Goal: Task Accomplishment & Management: Complete application form

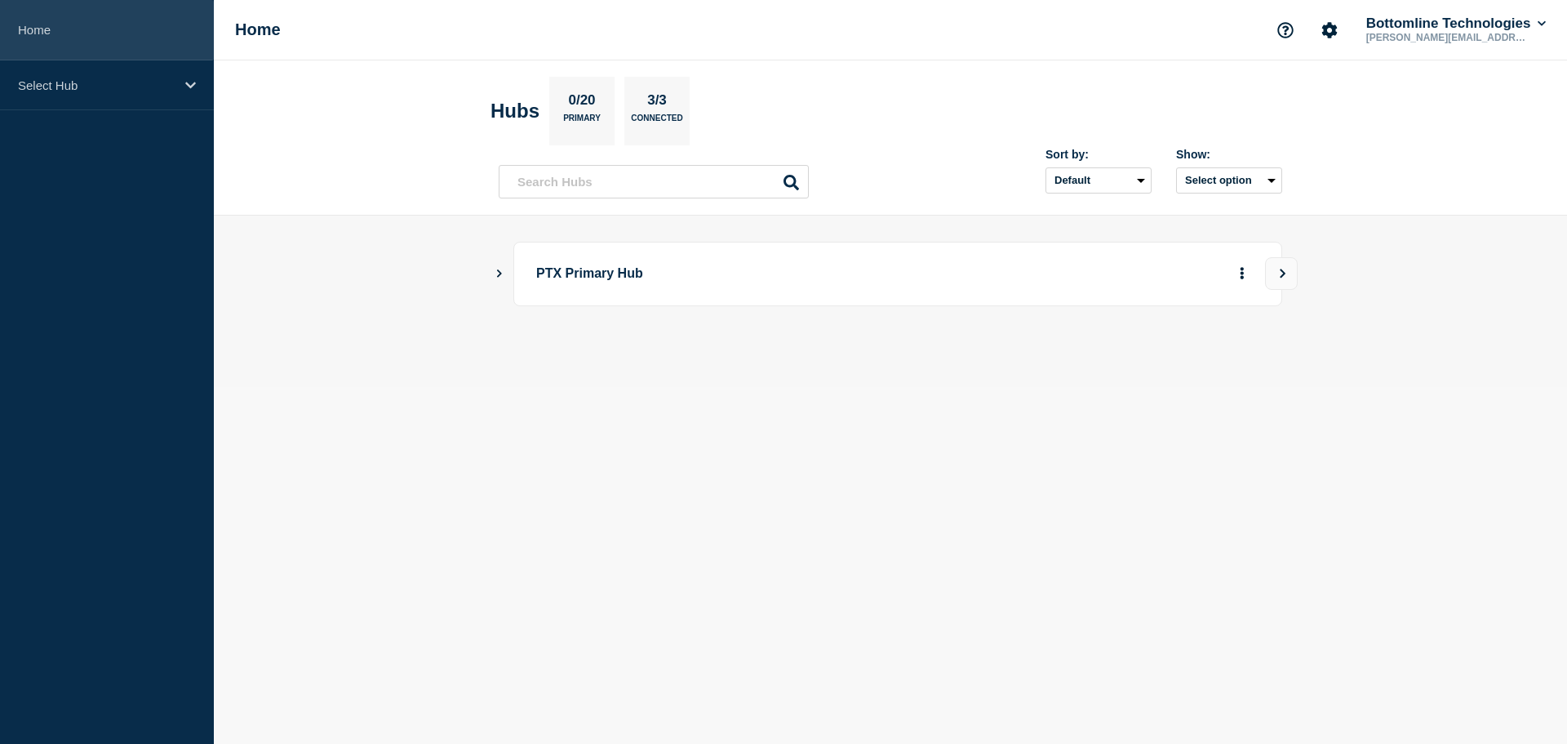
click at [51, 33] on link "Home" at bounding box center [107, 30] width 214 height 60
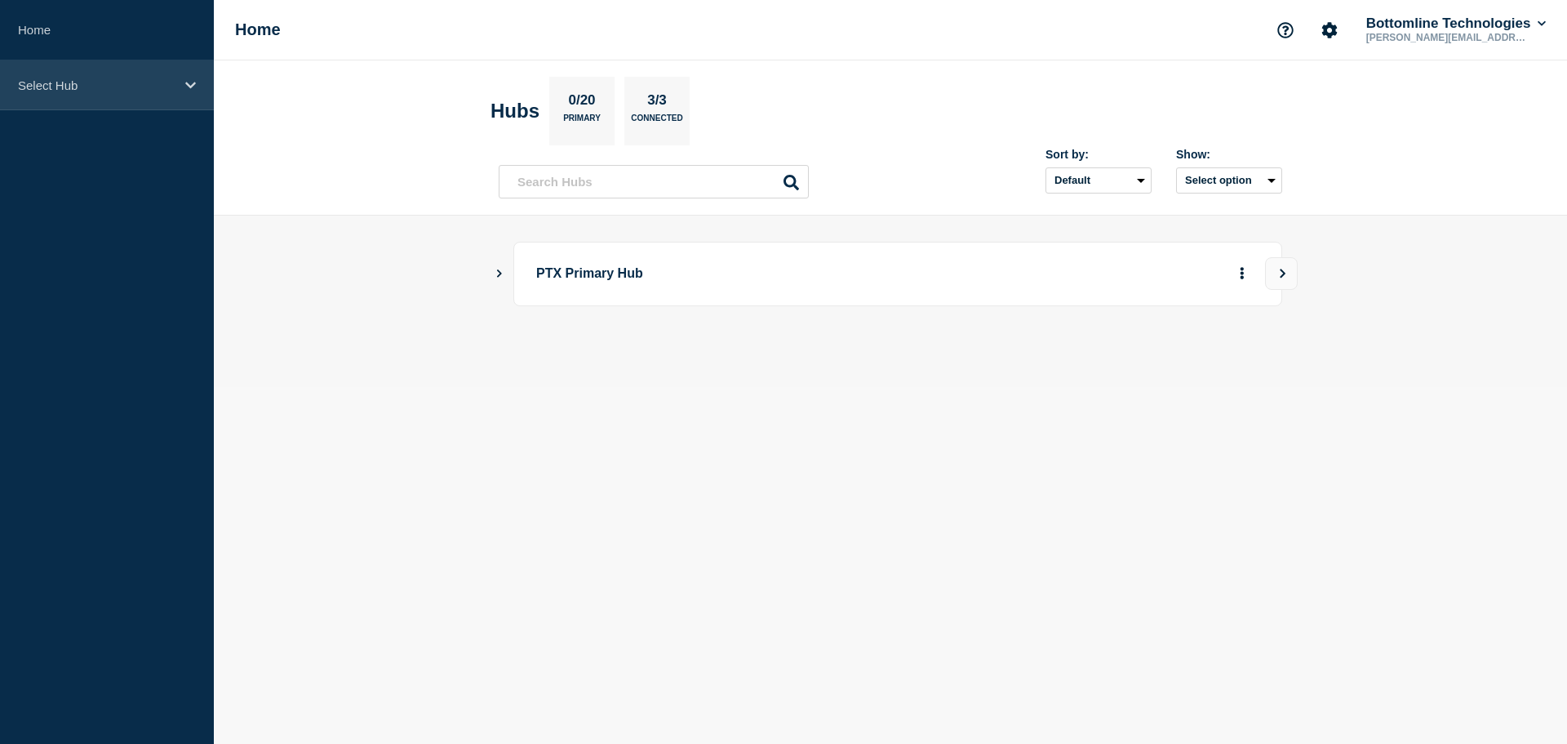
click at [50, 64] on div "Select Hub" at bounding box center [107, 85] width 214 height 50
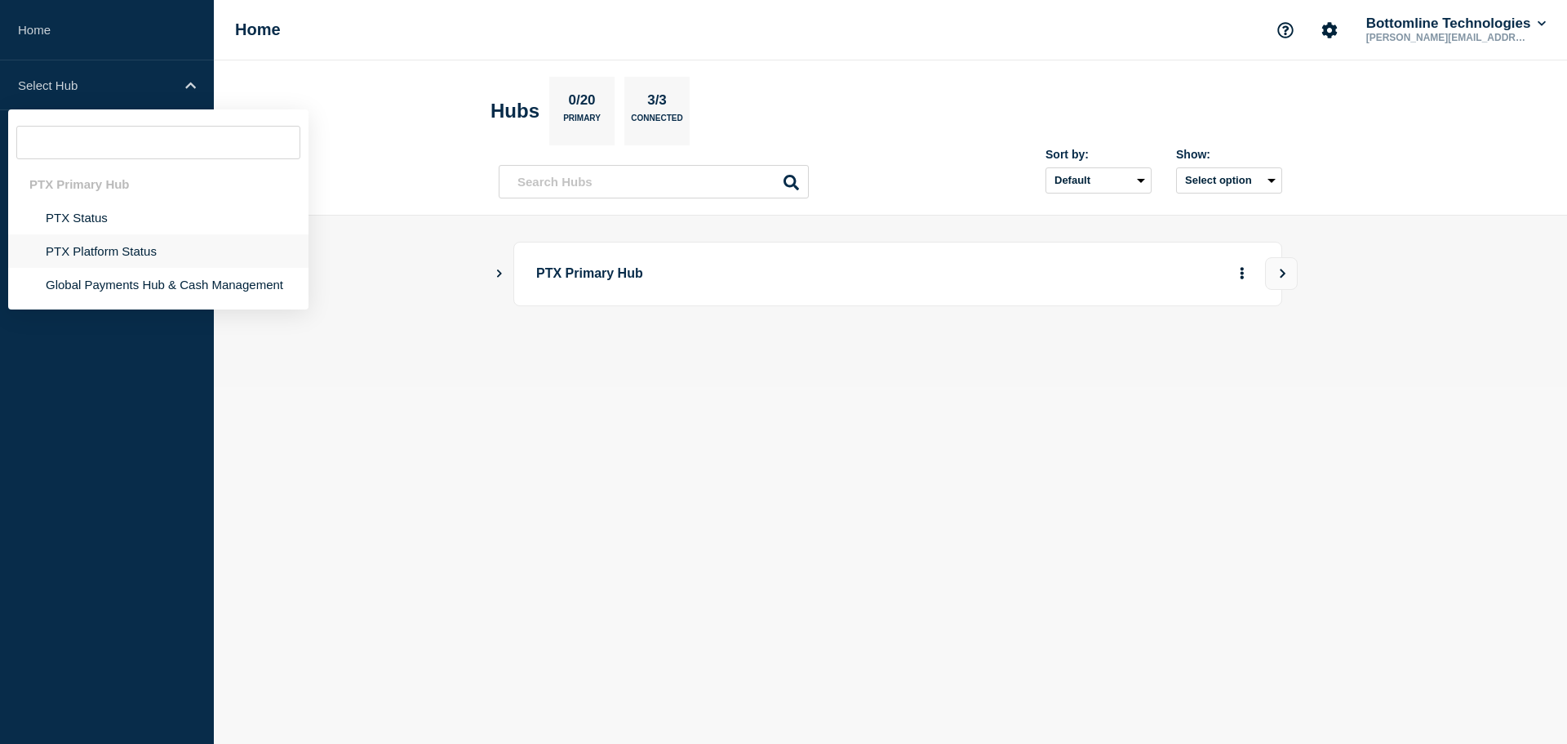
click at [83, 255] on li "PTX Platform Status" at bounding box center [158, 250] width 300 height 33
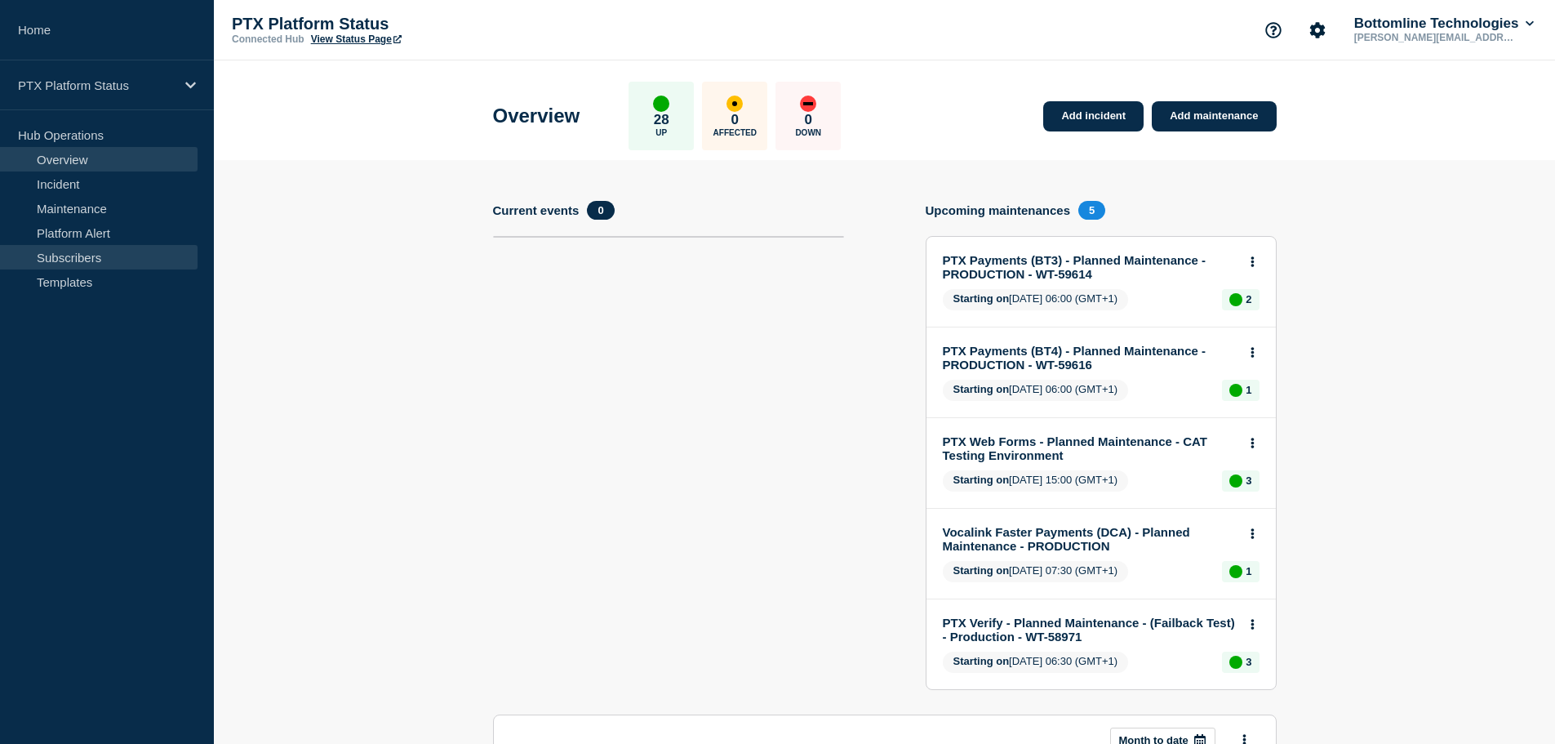
click at [78, 258] on link "Subscribers" at bounding box center [99, 257] width 198 height 24
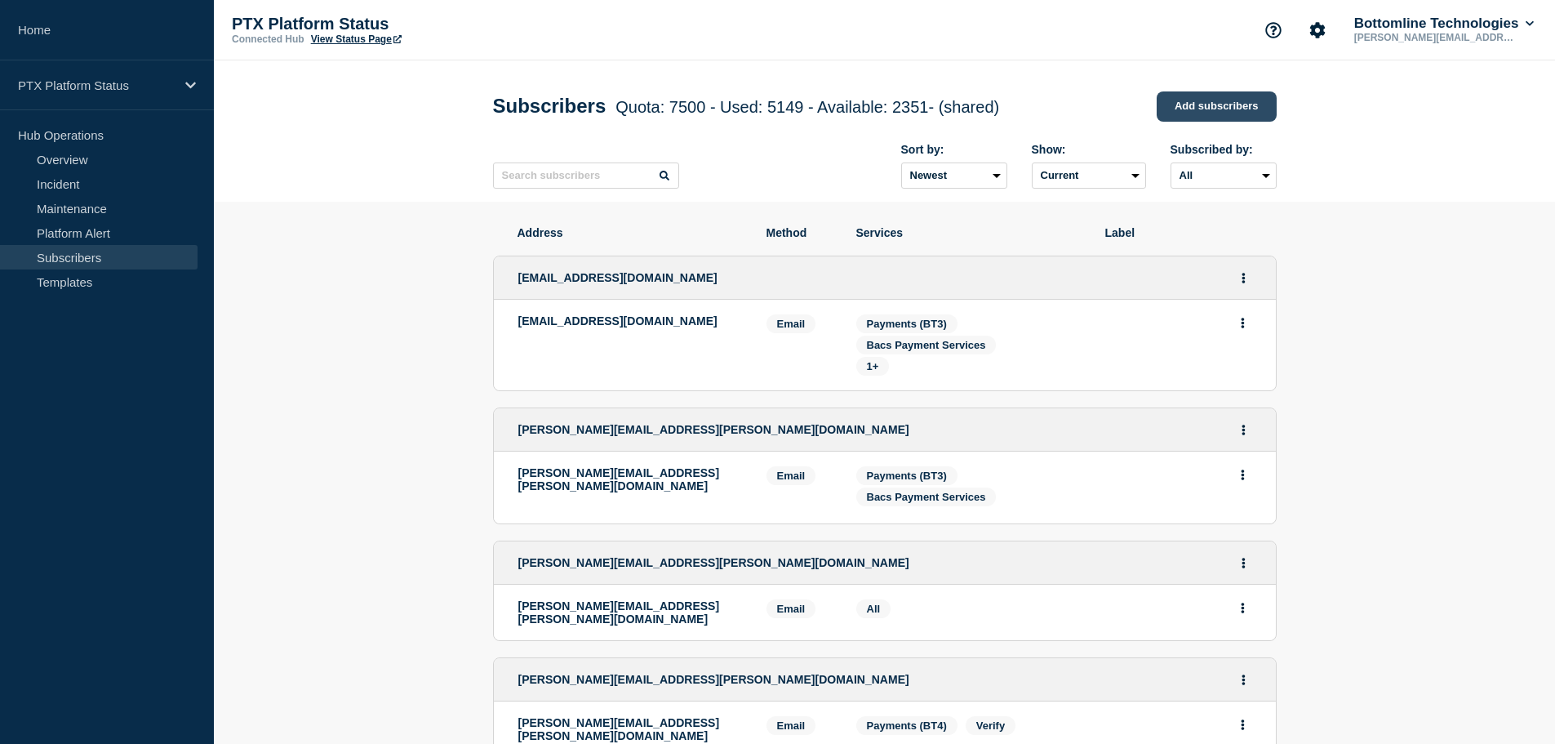
click at [1189, 103] on link "Add subscribers" at bounding box center [1217, 106] width 120 height 30
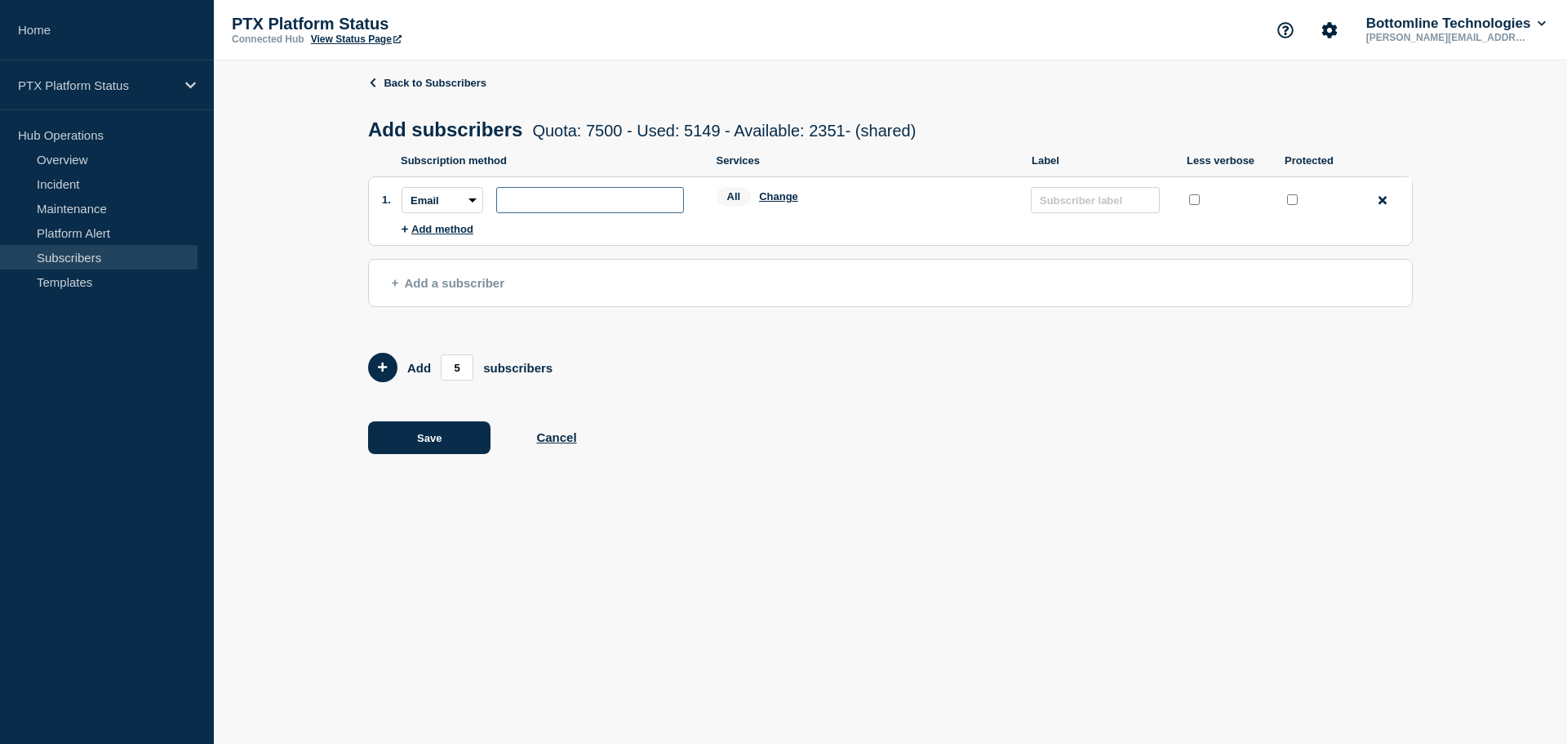
click at [561, 204] on input "subscription-address" at bounding box center [590, 200] width 188 height 26
paste input "[PERSON_NAME][EMAIL_ADDRESS][PERSON_NAME][DOMAIN_NAME]"
type input "[PERSON_NAME][EMAIL_ADDRESS][PERSON_NAME][DOMAIN_NAME]"
click at [779, 198] on button "Change" at bounding box center [778, 196] width 39 height 12
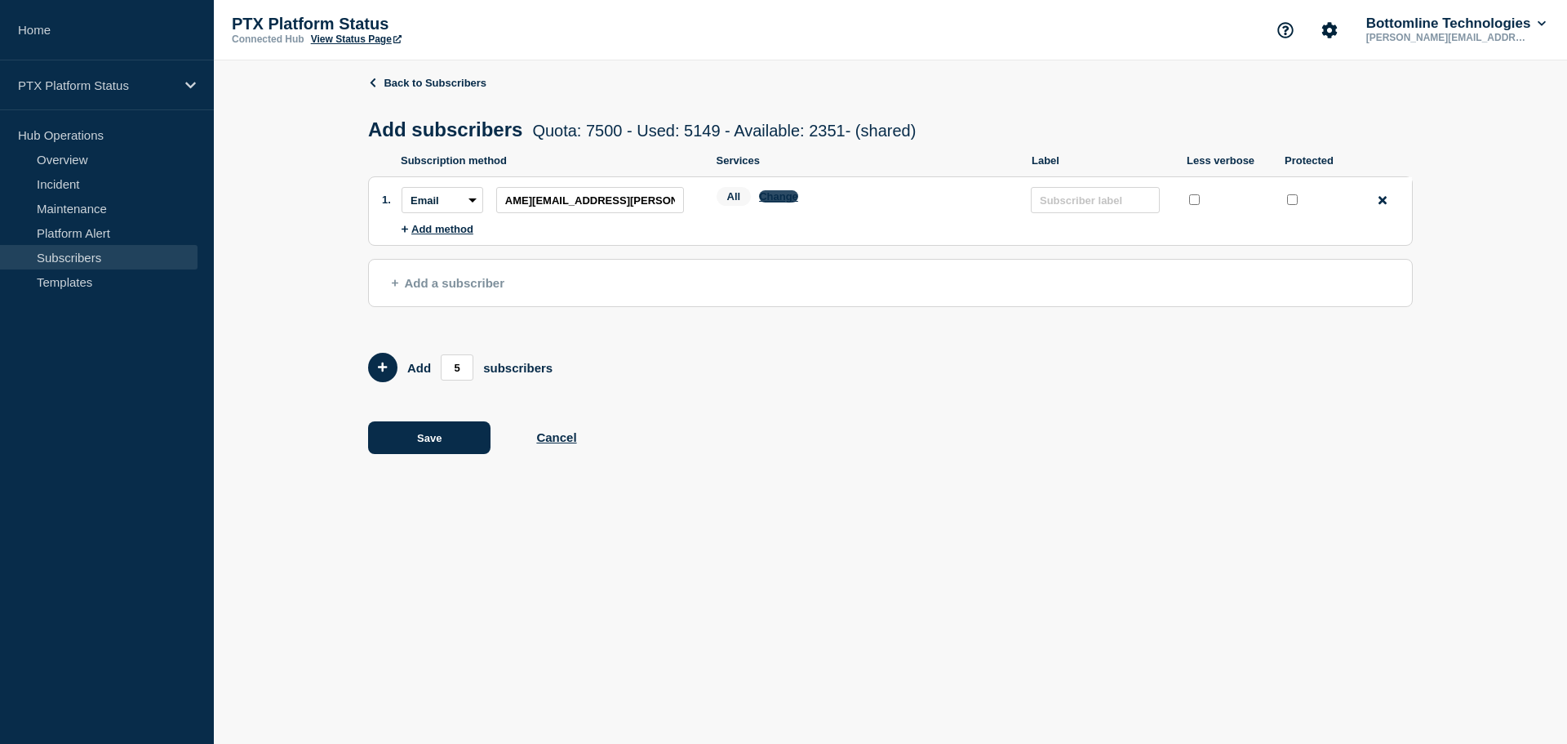
scroll to position [0, 0]
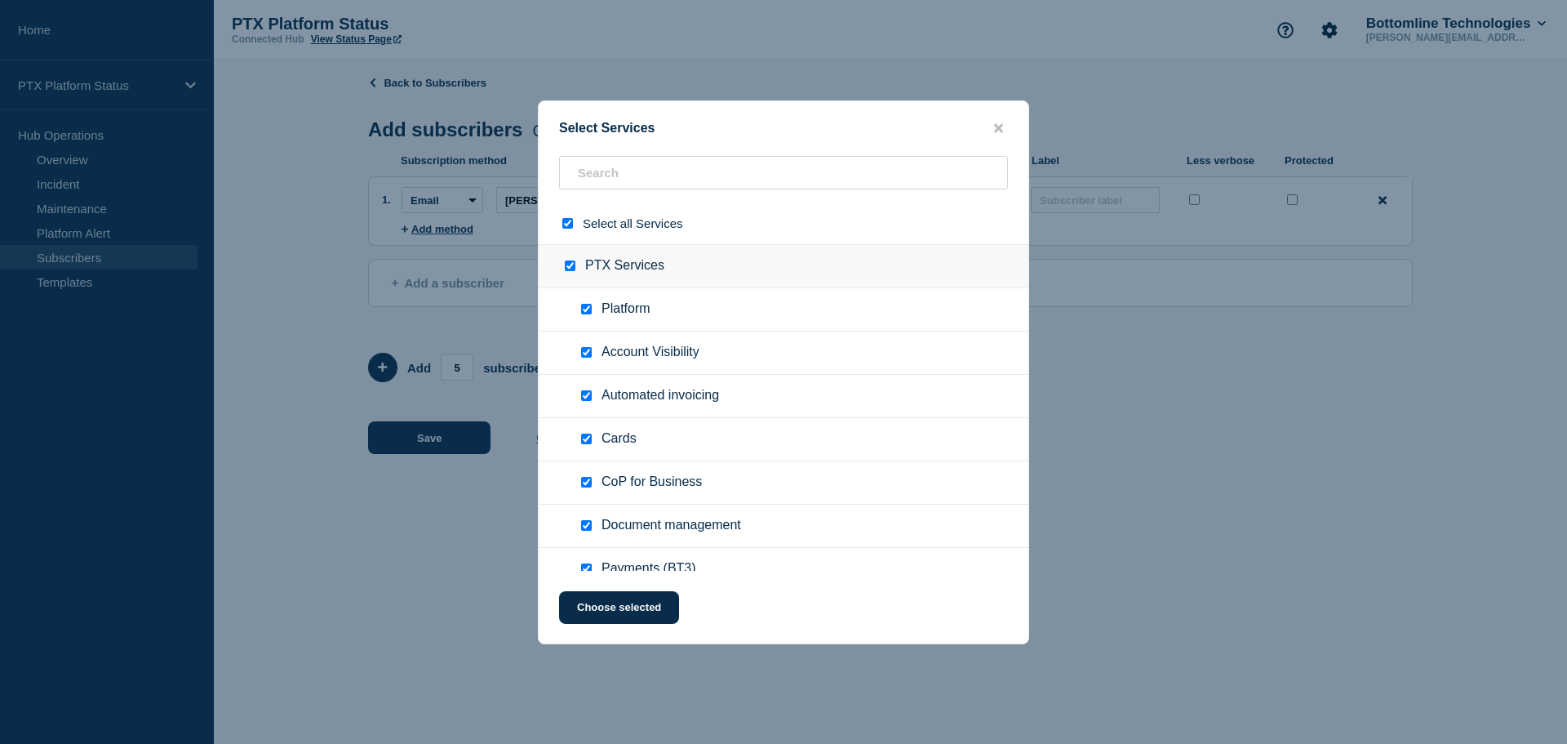
click at [565, 223] on input "select all checkbox" at bounding box center [567, 223] width 11 height 11
checkbox input "false"
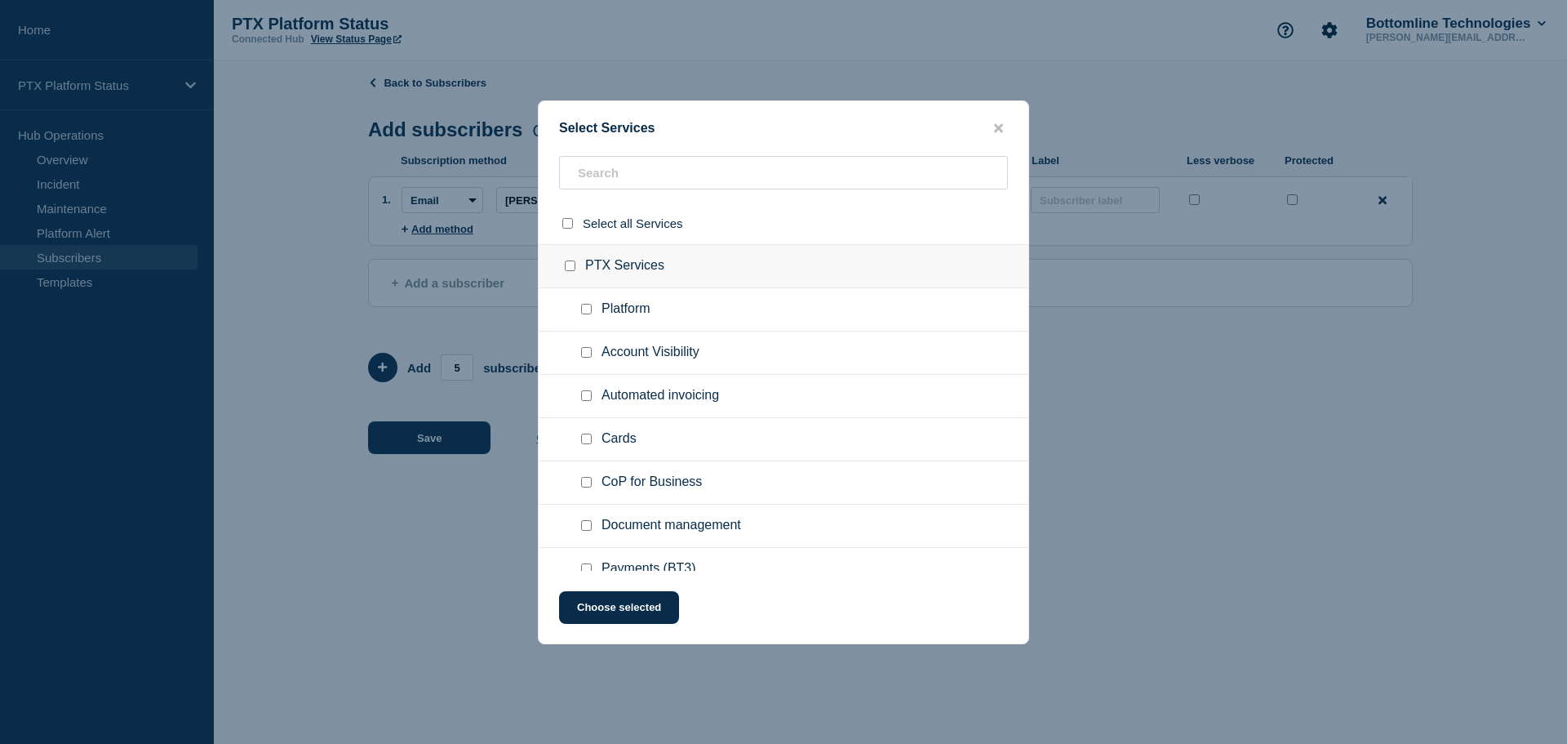
checkbox input "false"
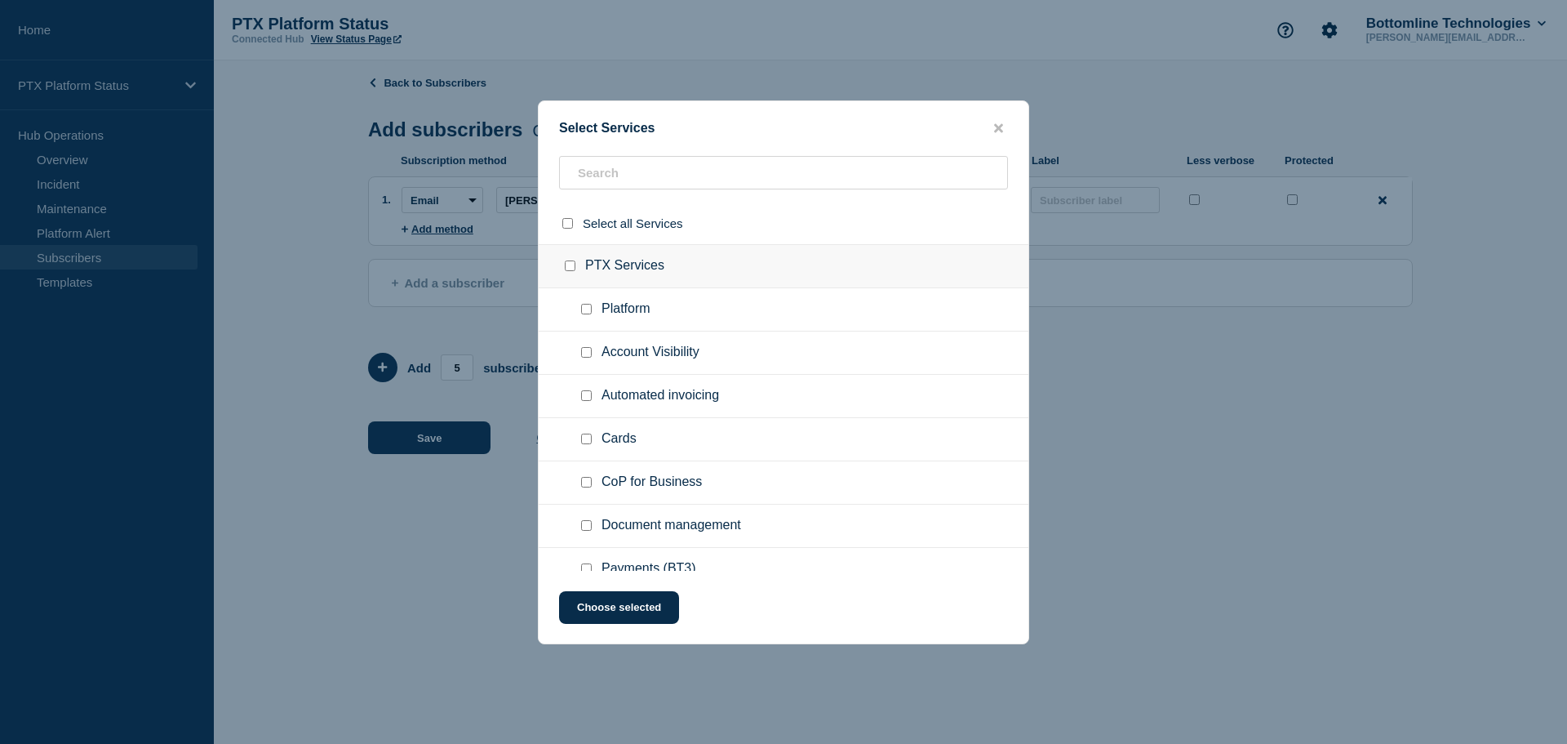
checkbox input "false"
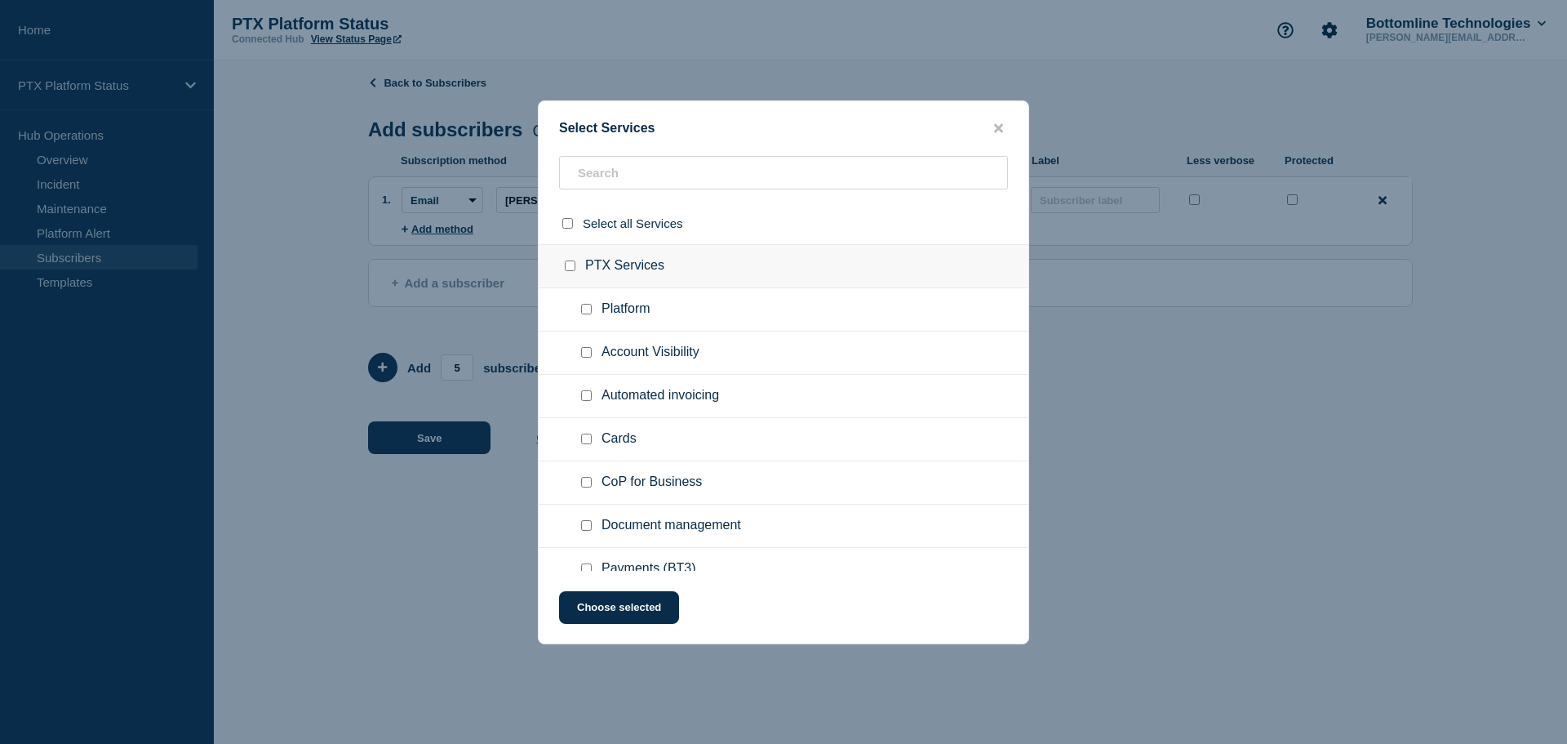
checkbox input "false"
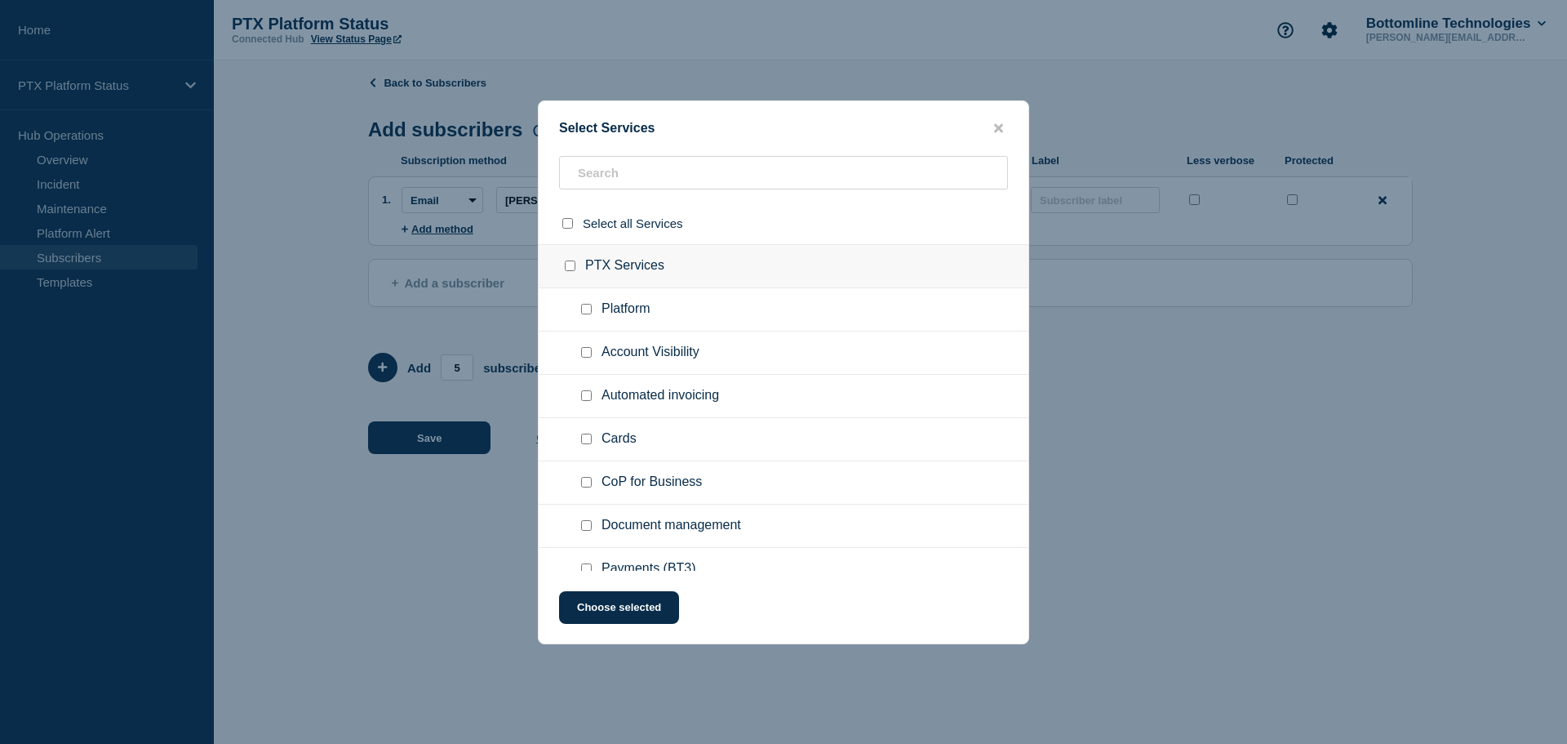
checkbox input "false"
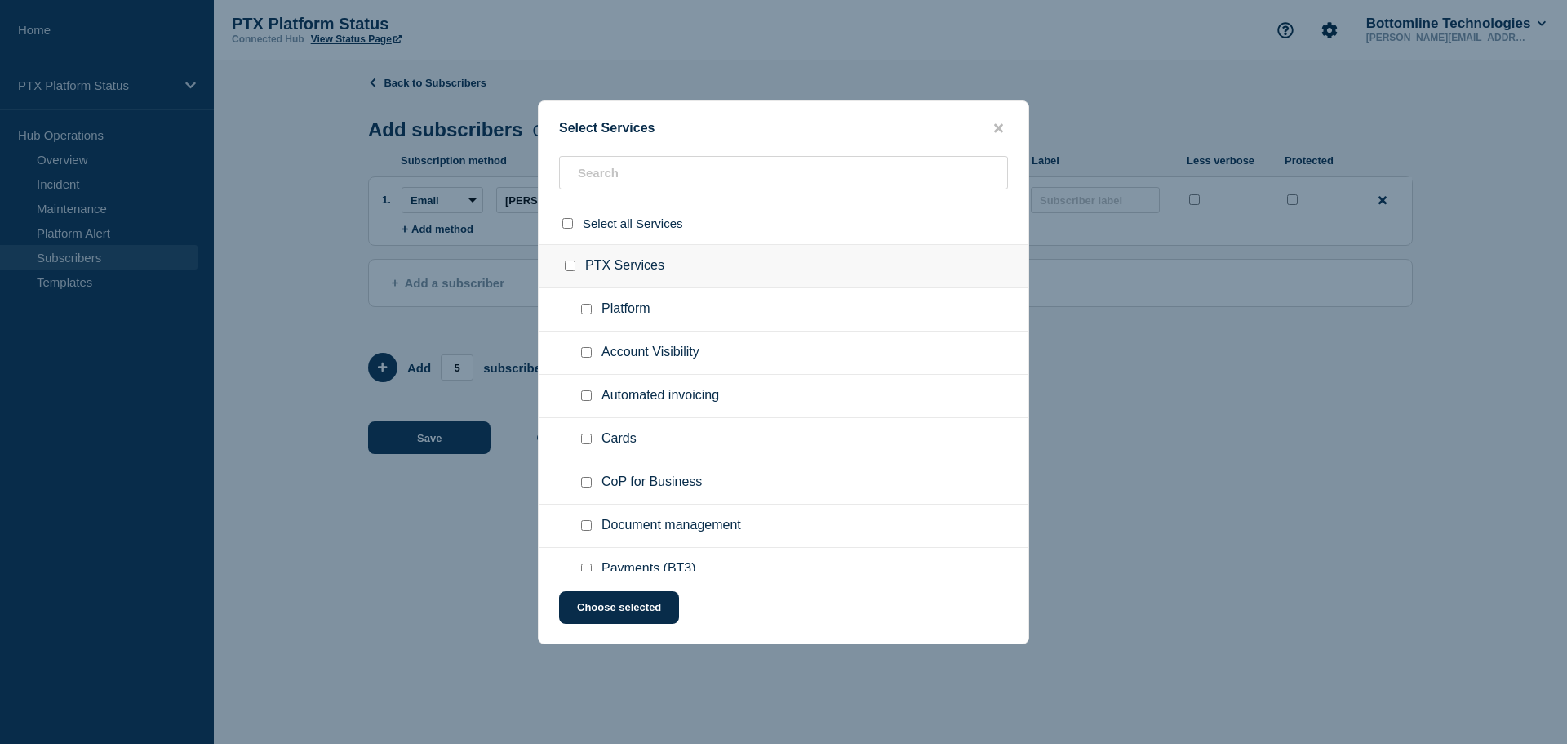
checkbox input "false"
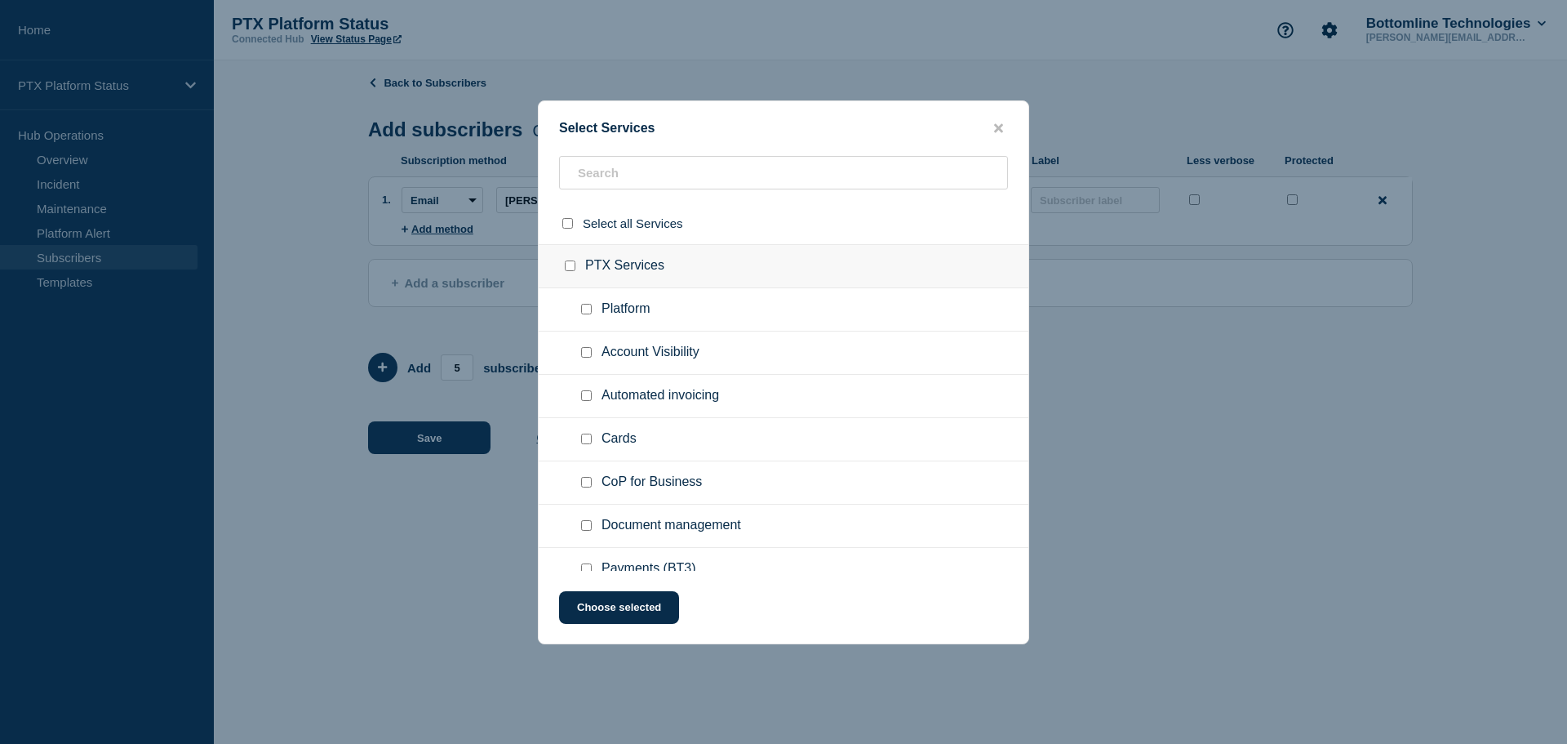
checkbox input "false"
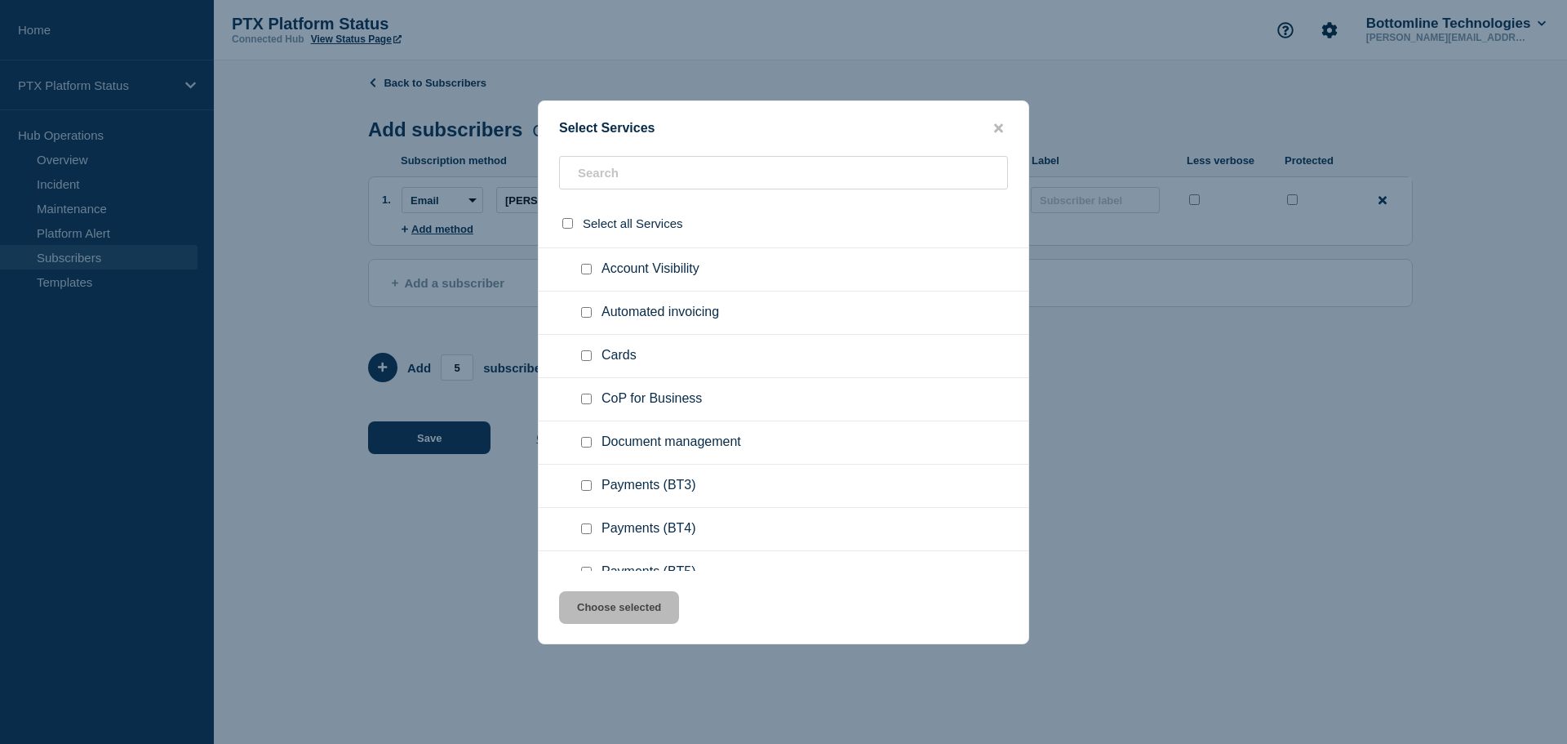
scroll to position [163, 0]
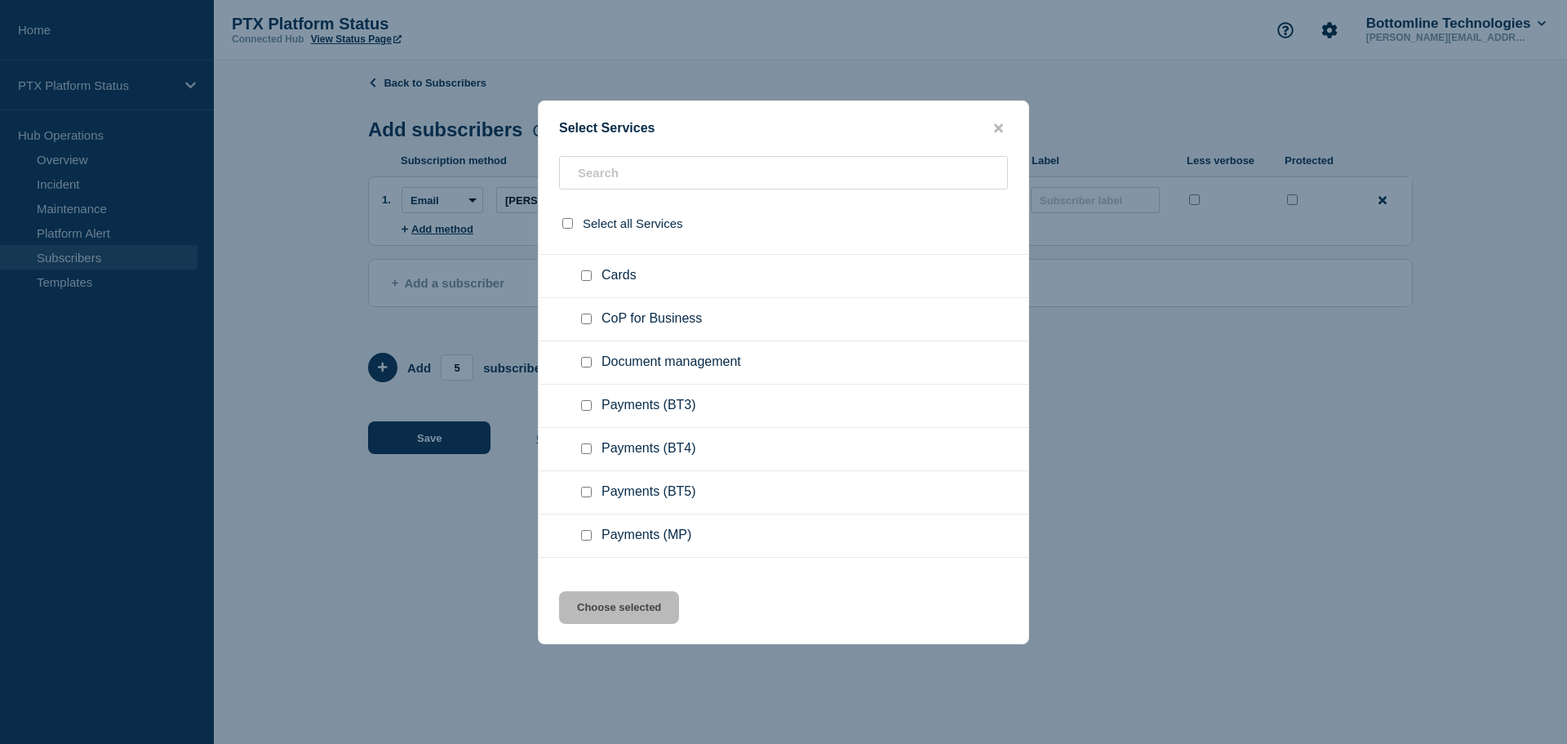
click at [588, 411] on input "Payments (BT3) checkbox" at bounding box center [586, 405] width 11 height 11
checkbox input "true"
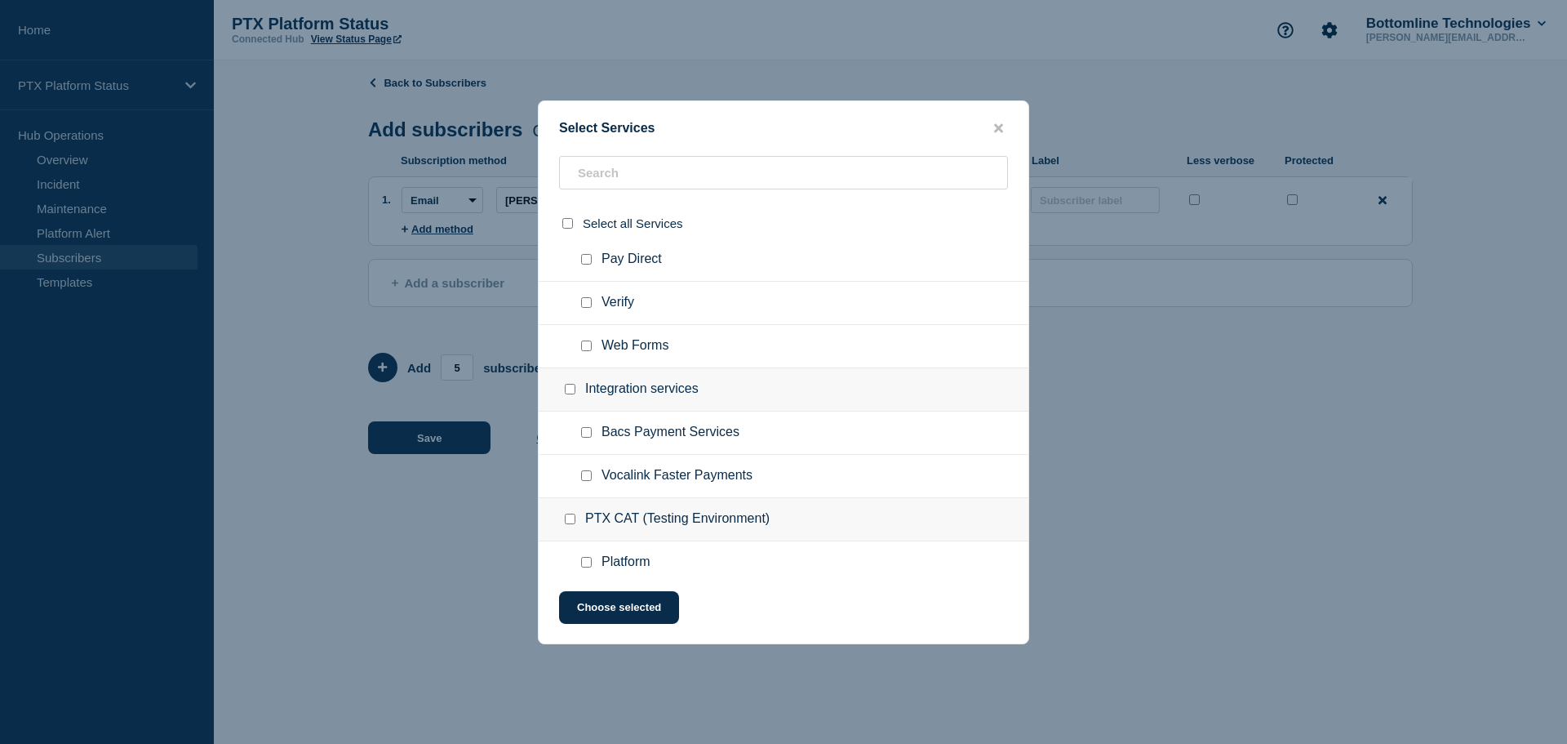
scroll to position [490, 0]
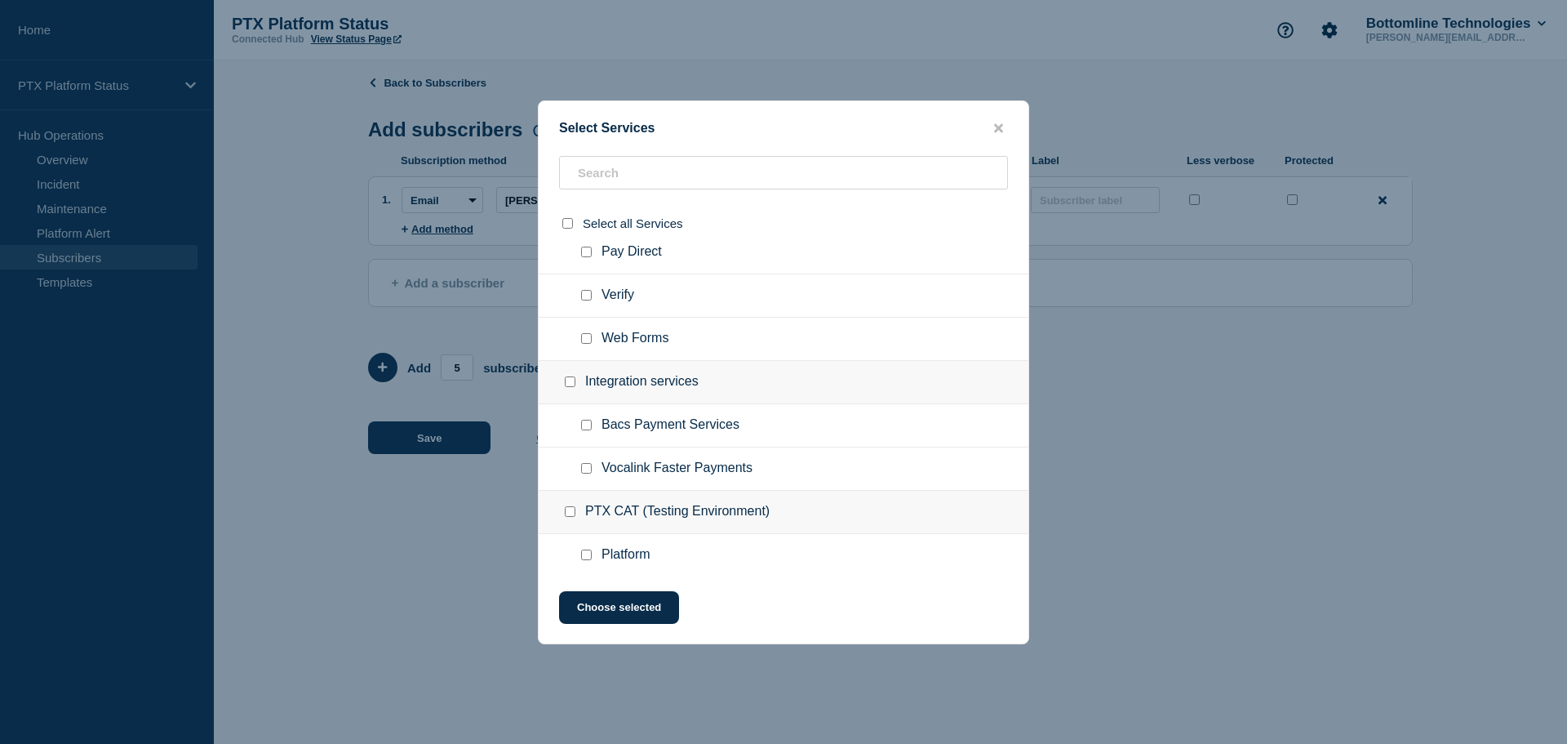
click at [587, 425] on input "Bacs Payment Services checkbox" at bounding box center [586, 425] width 11 height 11
checkbox input "true"
click at [633, 609] on button "Choose selected" at bounding box center [619, 607] width 120 height 33
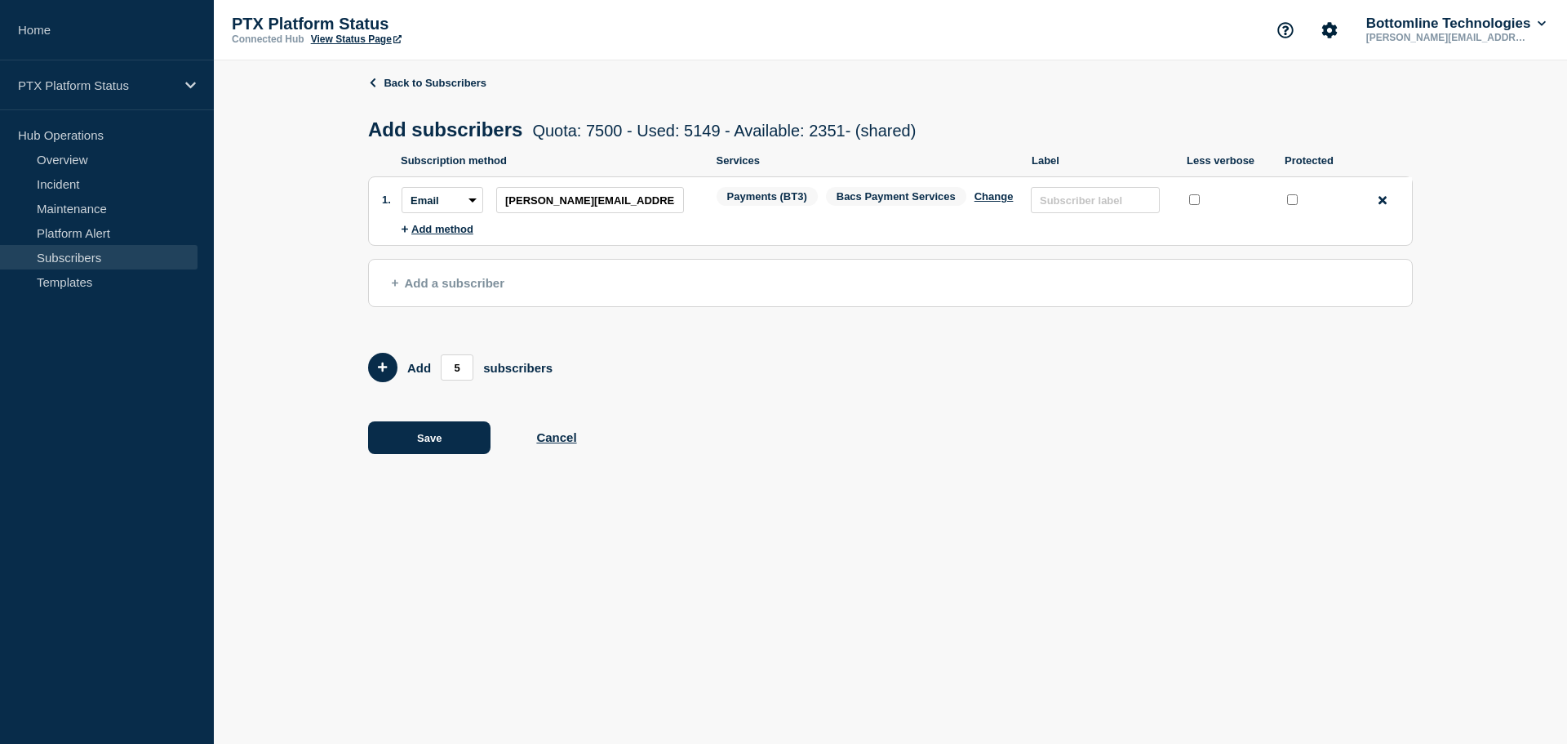
click at [1295, 205] on input "protected checkbox" at bounding box center [1292, 199] width 11 height 11
checkbox input "true"
click at [426, 443] on button "Save" at bounding box center [429, 437] width 122 height 33
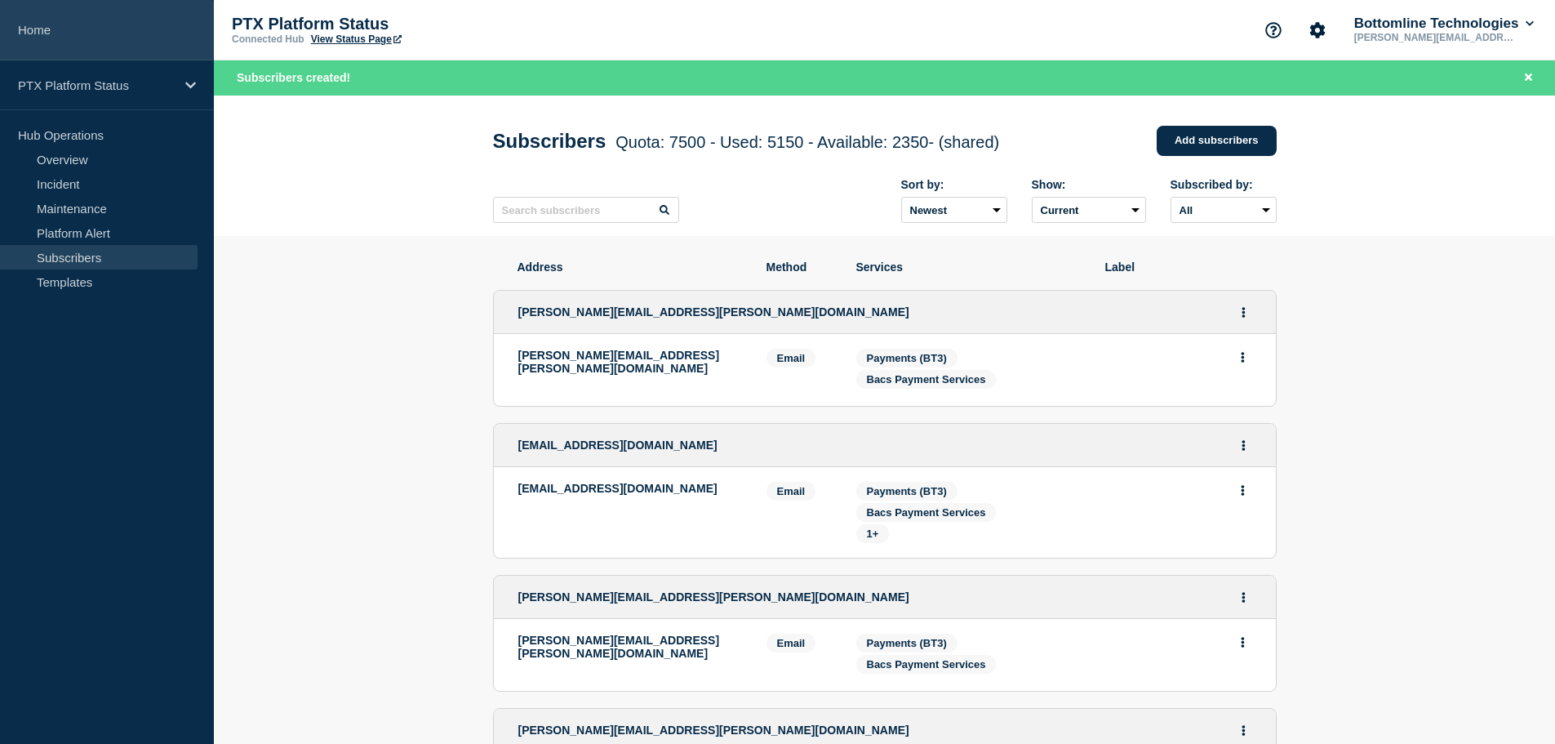
click at [29, 27] on link "Home" at bounding box center [107, 30] width 214 height 60
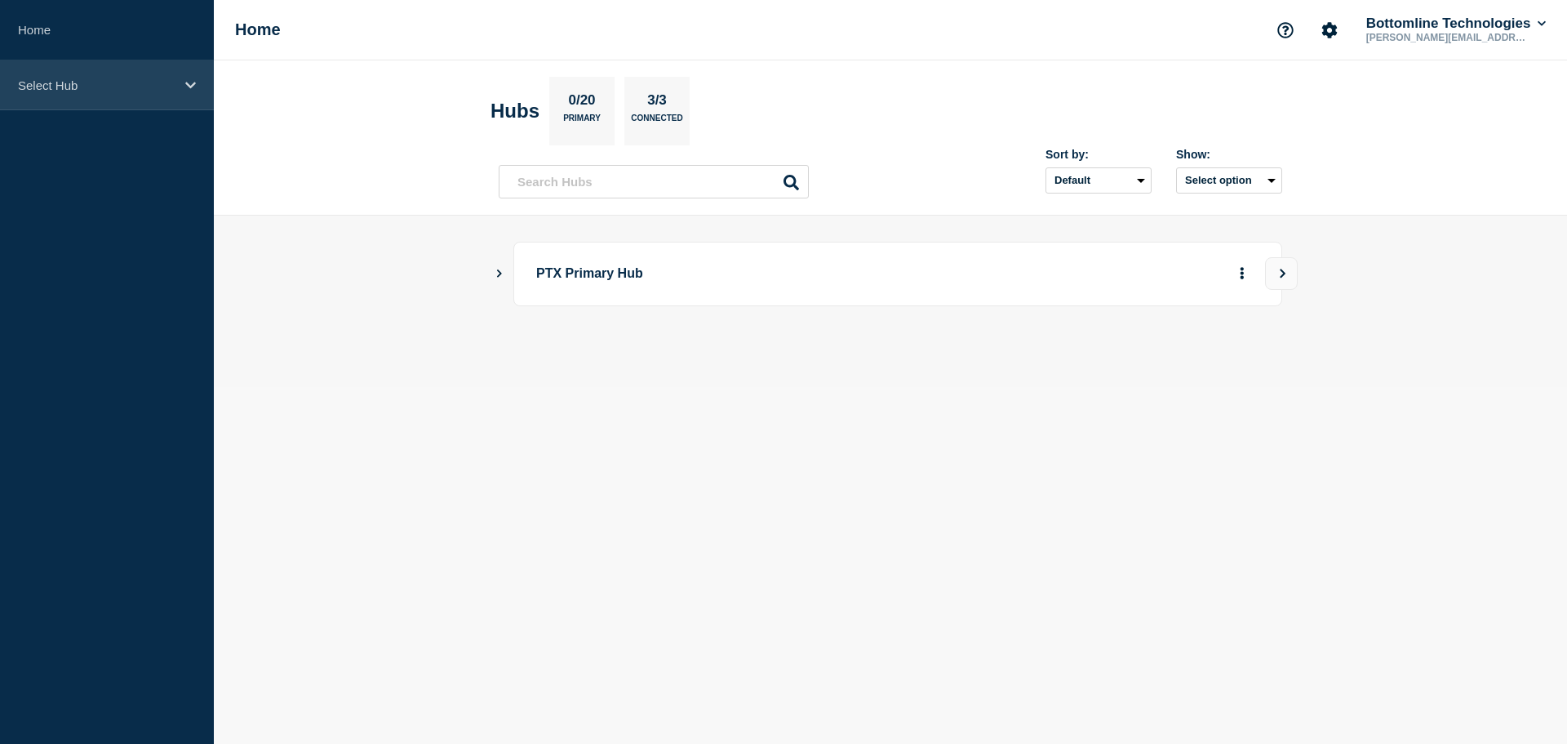
click at [60, 91] on p "Select Hub" at bounding box center [96, 85] width 157 height 14
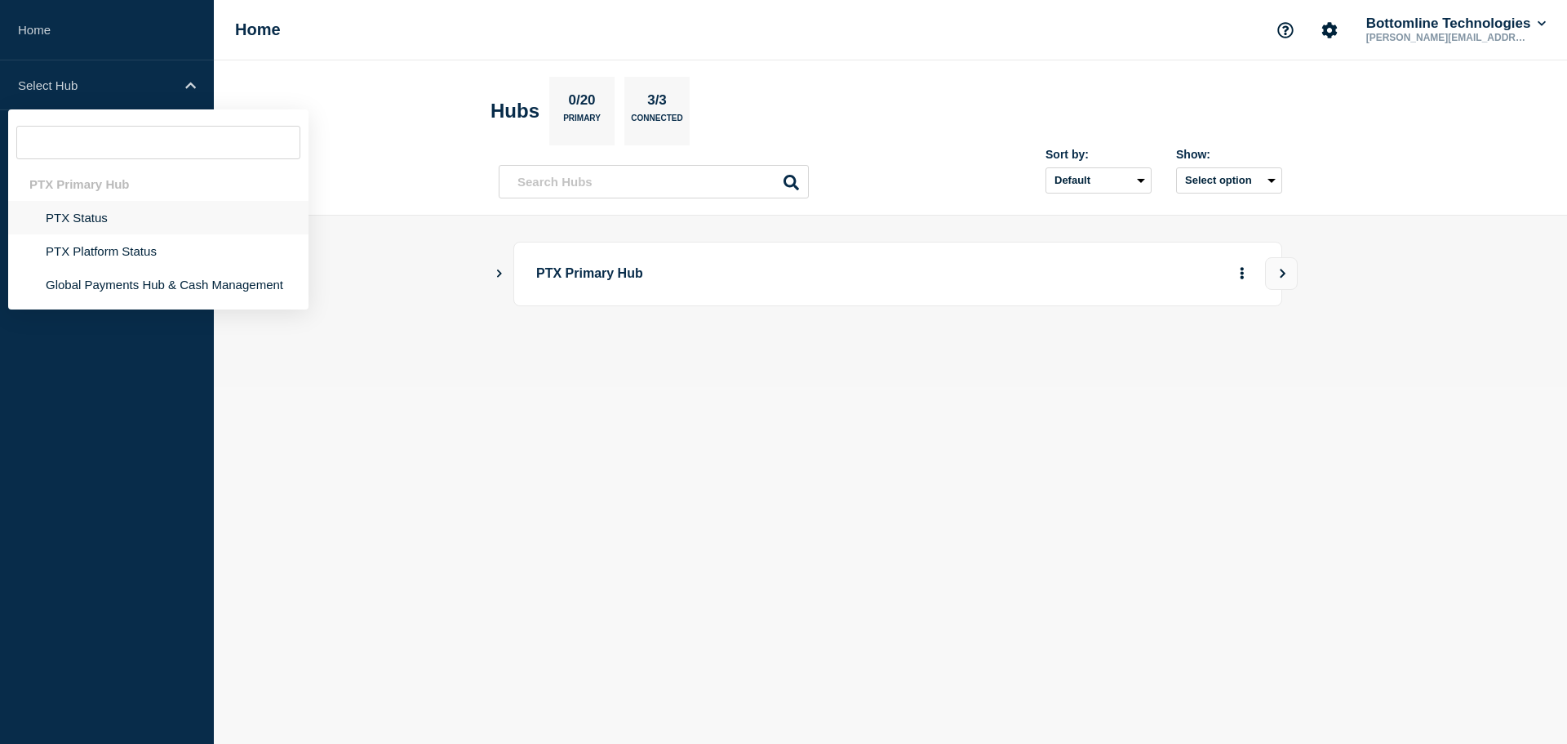
click at [78, 225] on li "PTX Status" at bounding box center [158, 217] width 300 height 33
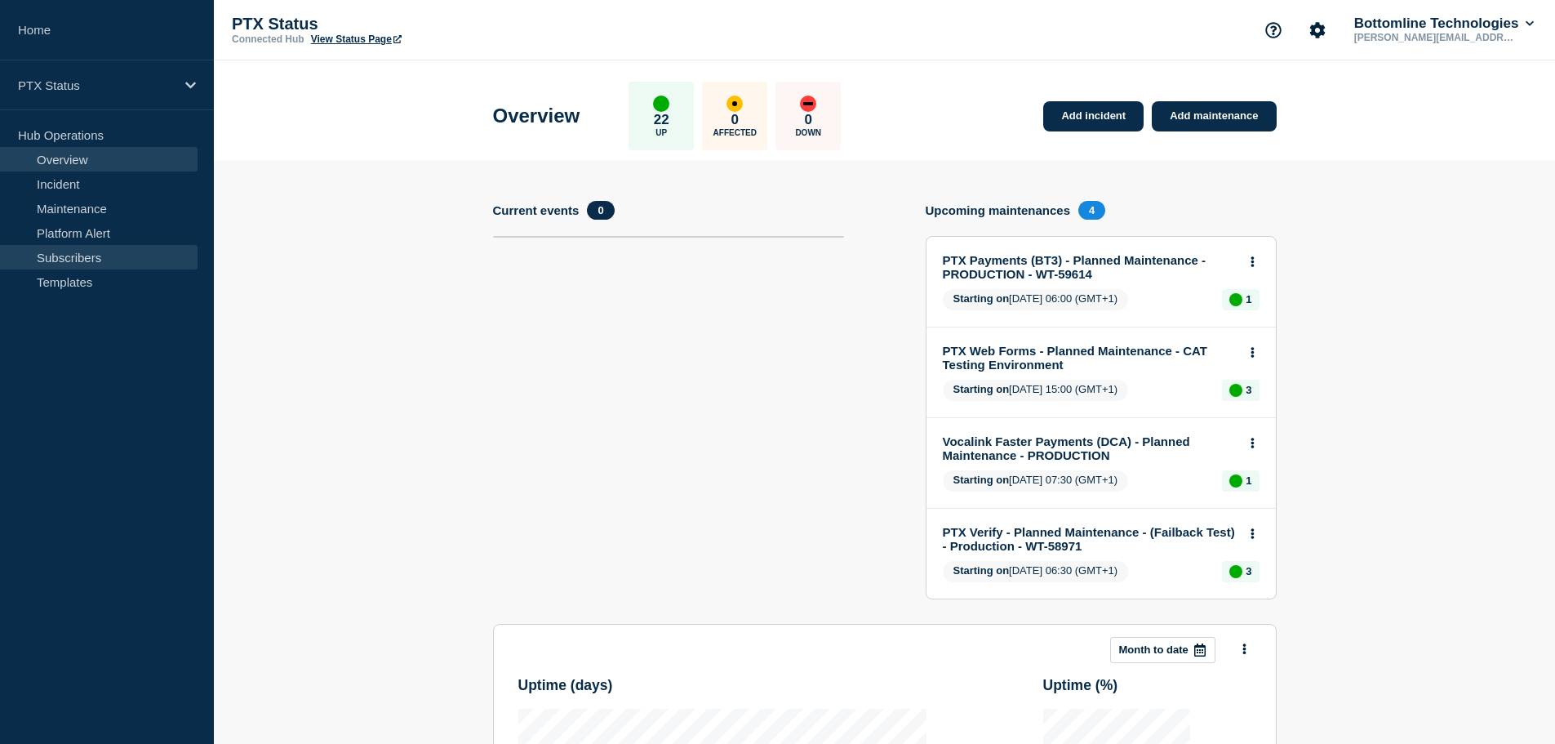
click at [96, 253] on link "Subscribers" at bounding box center [99, 257] width 198 height 24
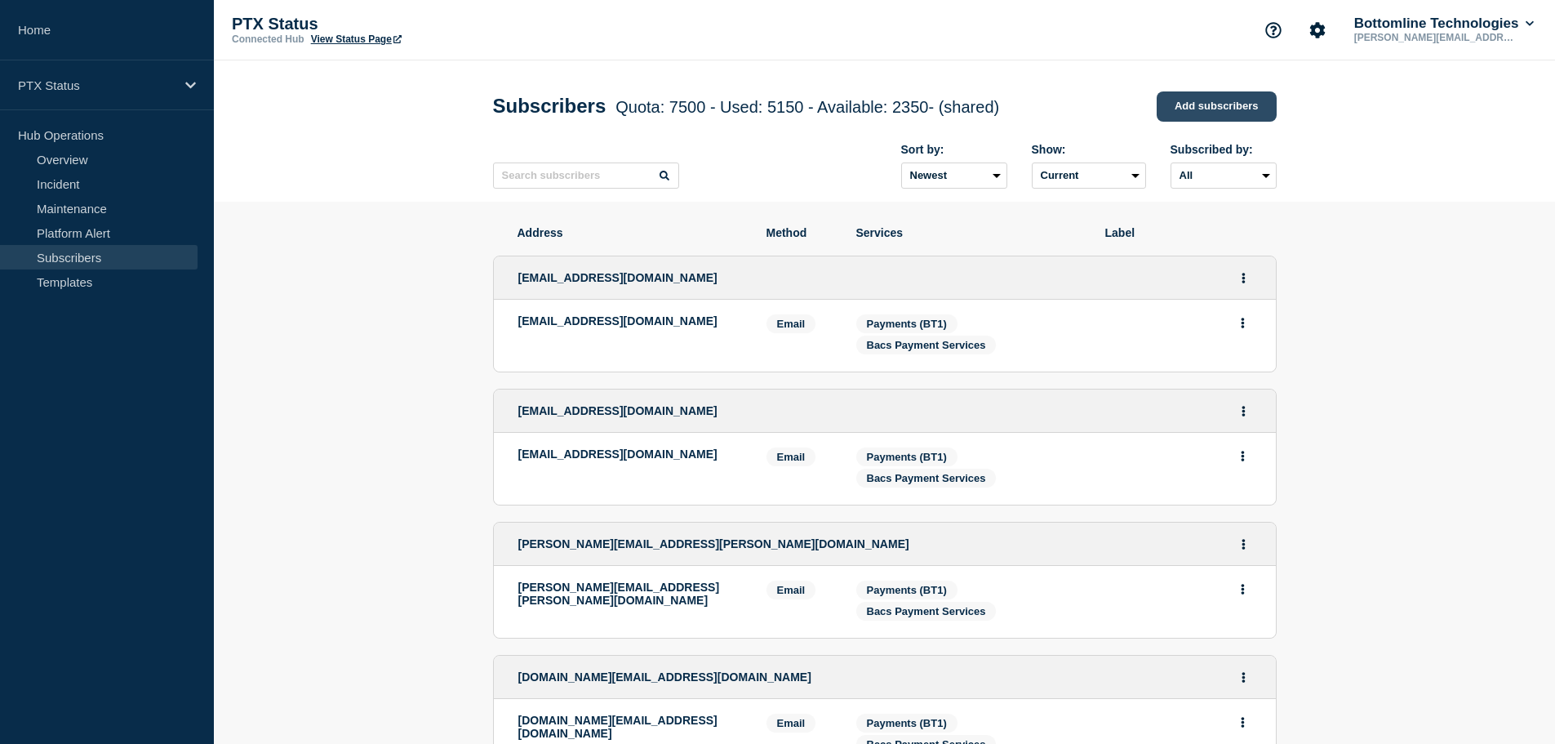
click at [1219, 109] on link "Add subscribers" at bounding box center [1217, 106] width 120 height 30
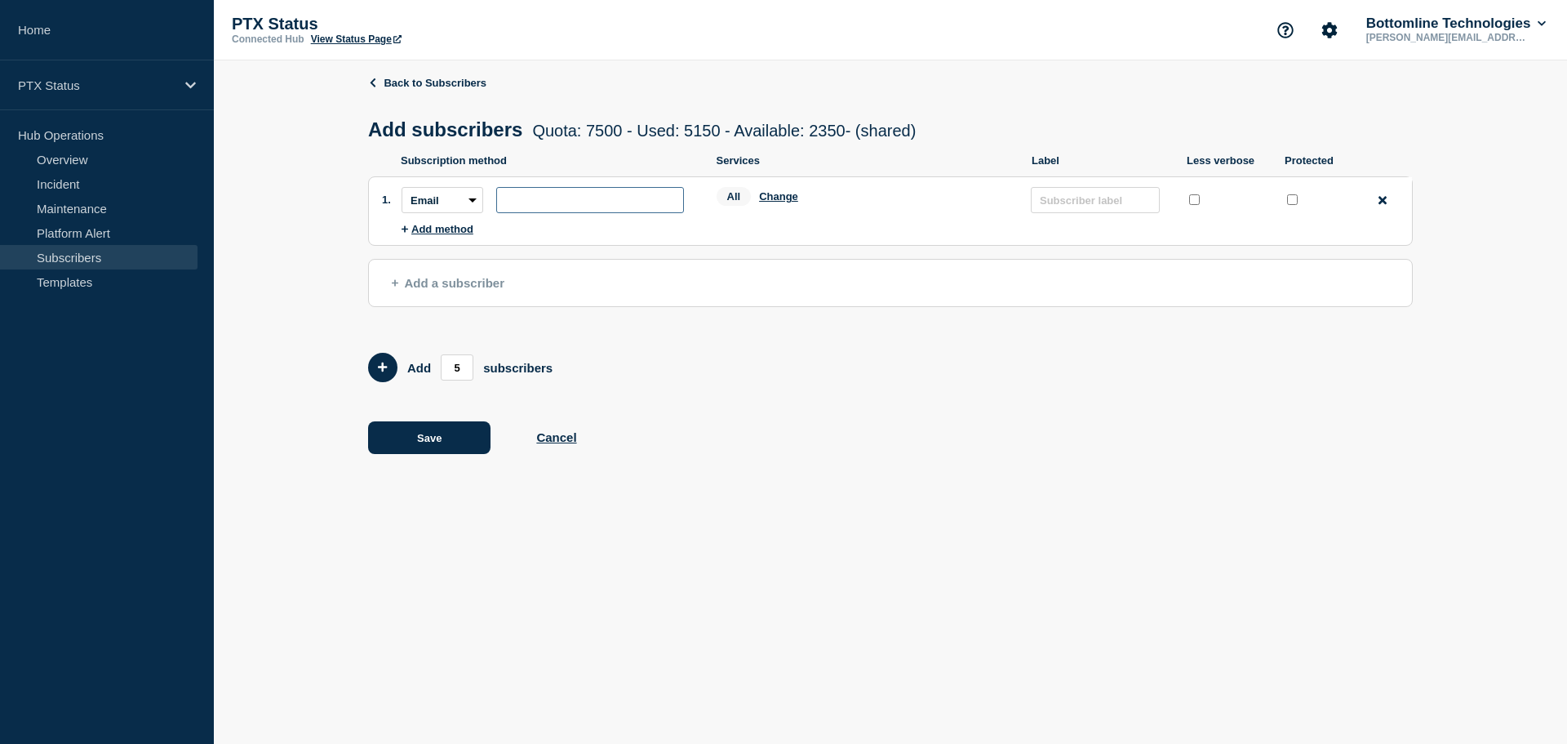
click at [580, 208] on input "subscription-address" at bounding box center [590, 200] width 188 height 26
paste input "[PERSON_NAME][EMAIL_ADDRESS][DOMAIN_NAME]"
type input "[PERSON_NAME][EMAIL_ADDRESS][DOMAIN_NAME]"
click at [1293, 203] on input "protected checkbox" at bounding box center [1292, 199] width 11 height 11
checkbox input "true"
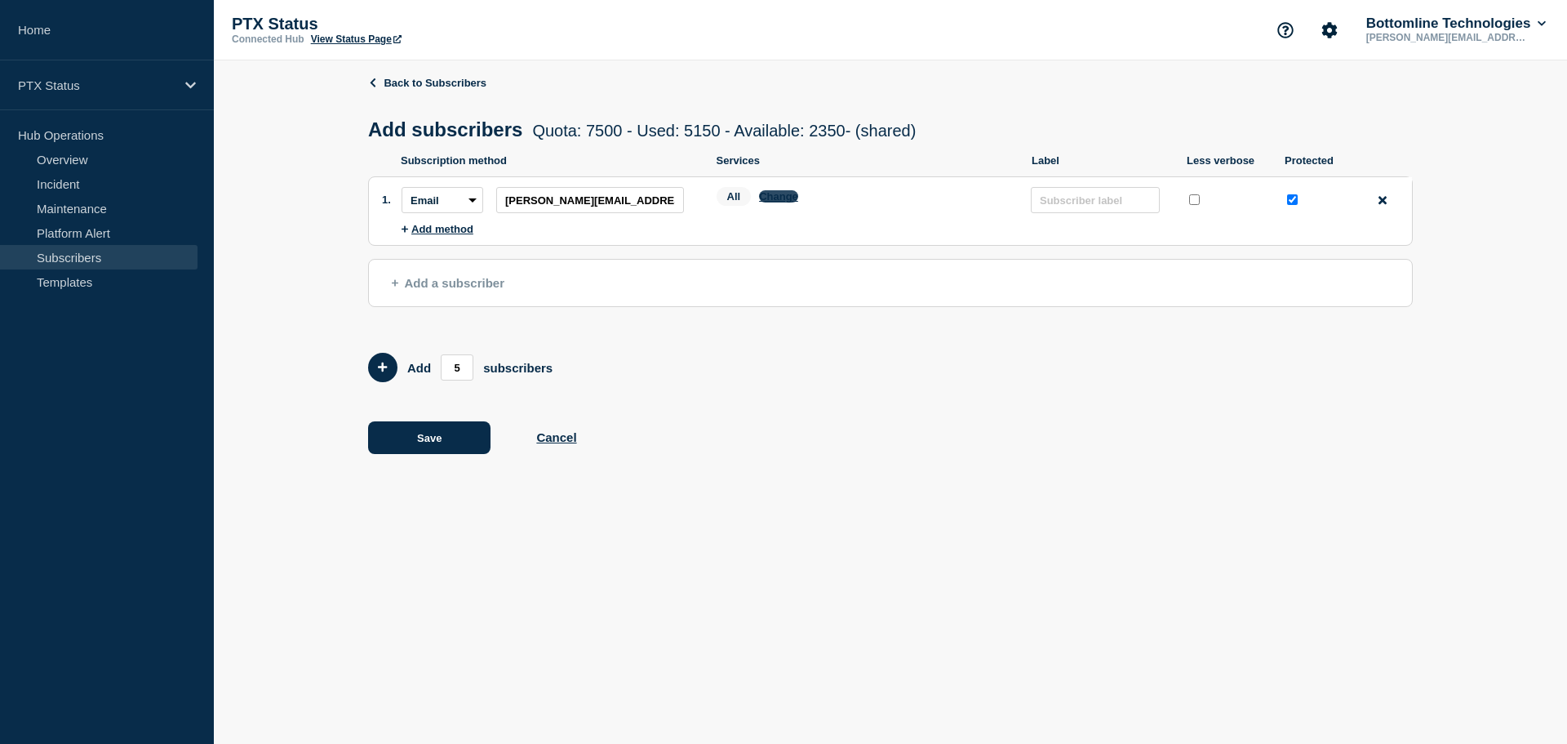
click at [769, 198] on button "Change" at bounding box center [778, 196] width 39 height 12
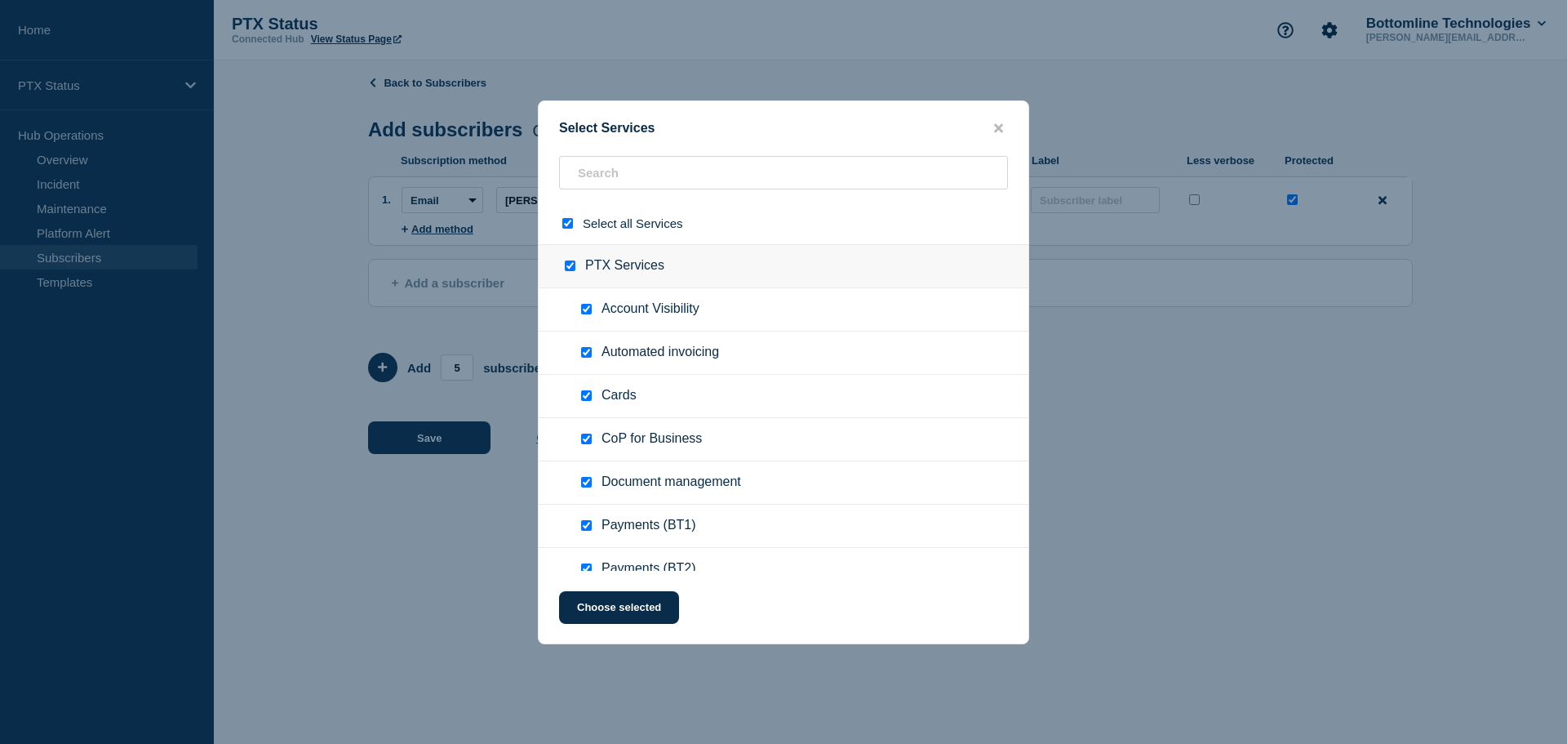
click at [570, 228] on input "select all checkbox" at bounding box center [567, 223] width 11 height 11
checkbox input "false"
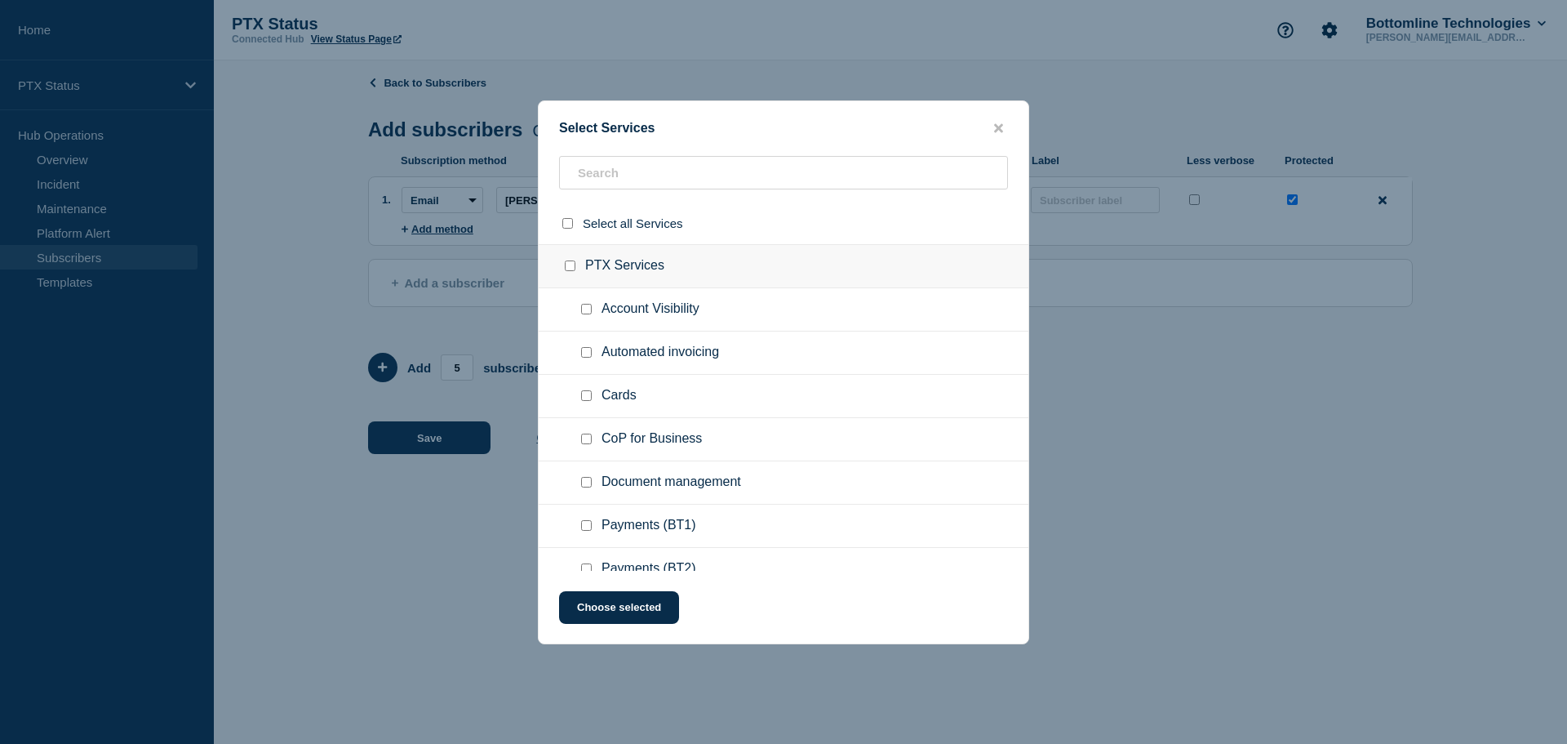
checkbox input "false"
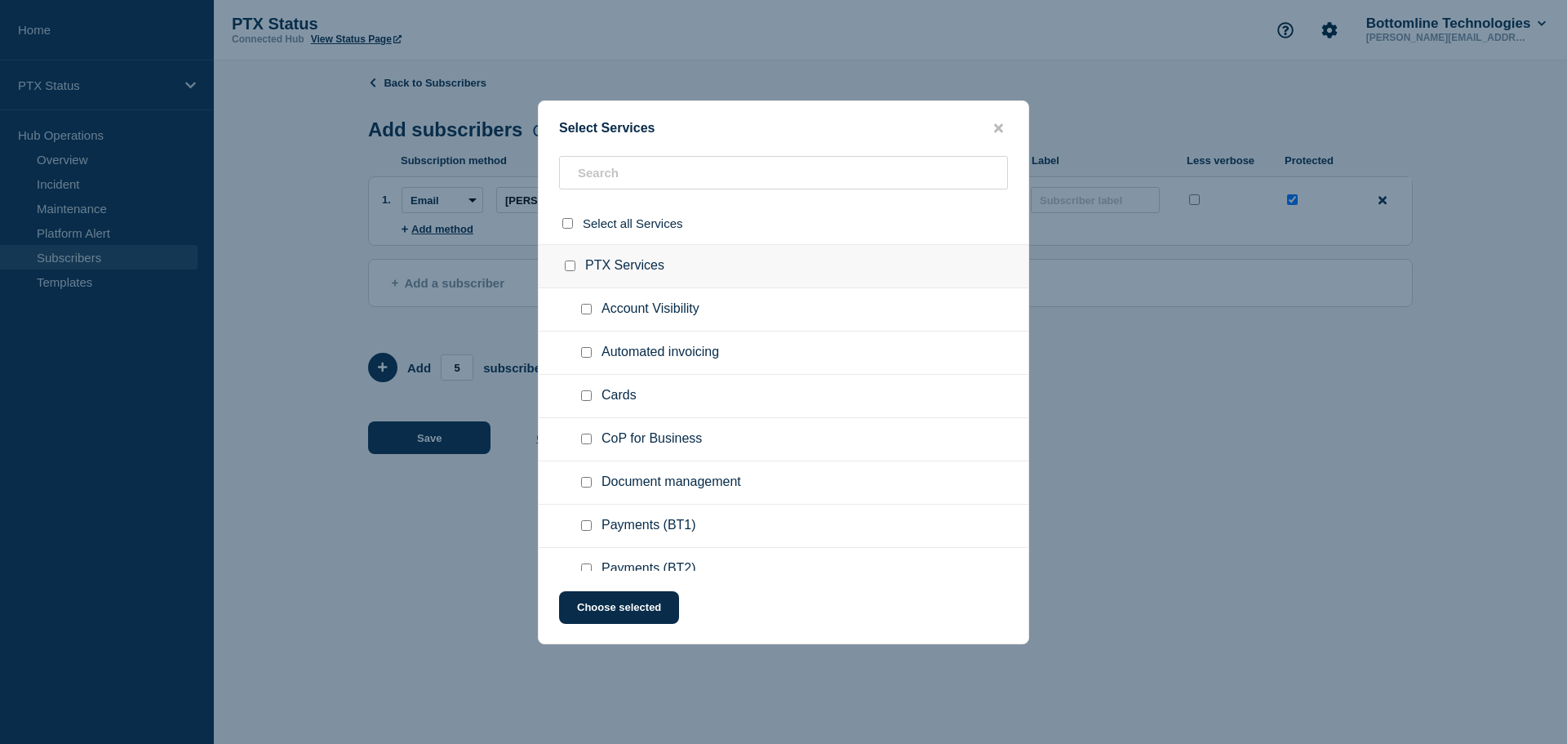
checkbox input "false"
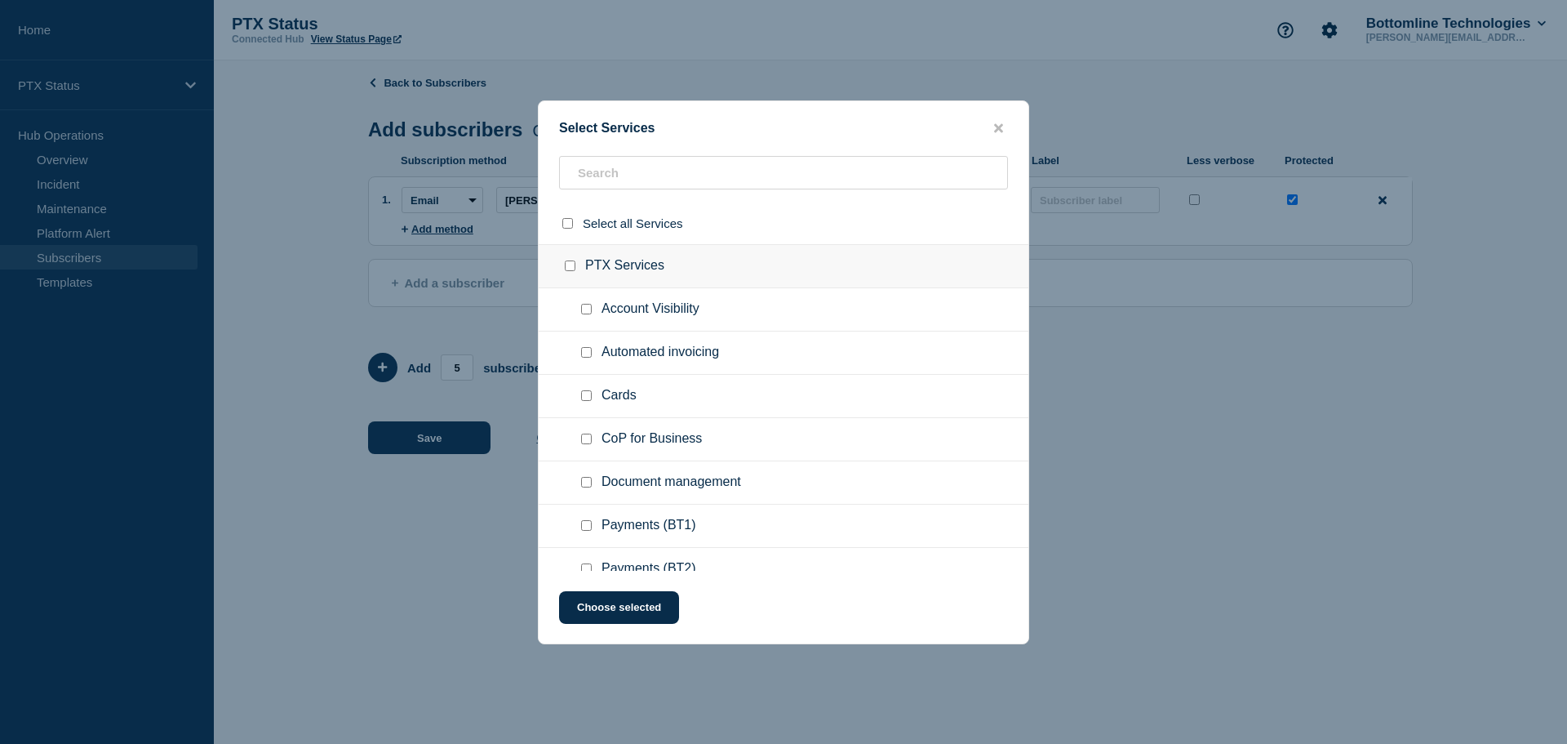
checkbox input "false"
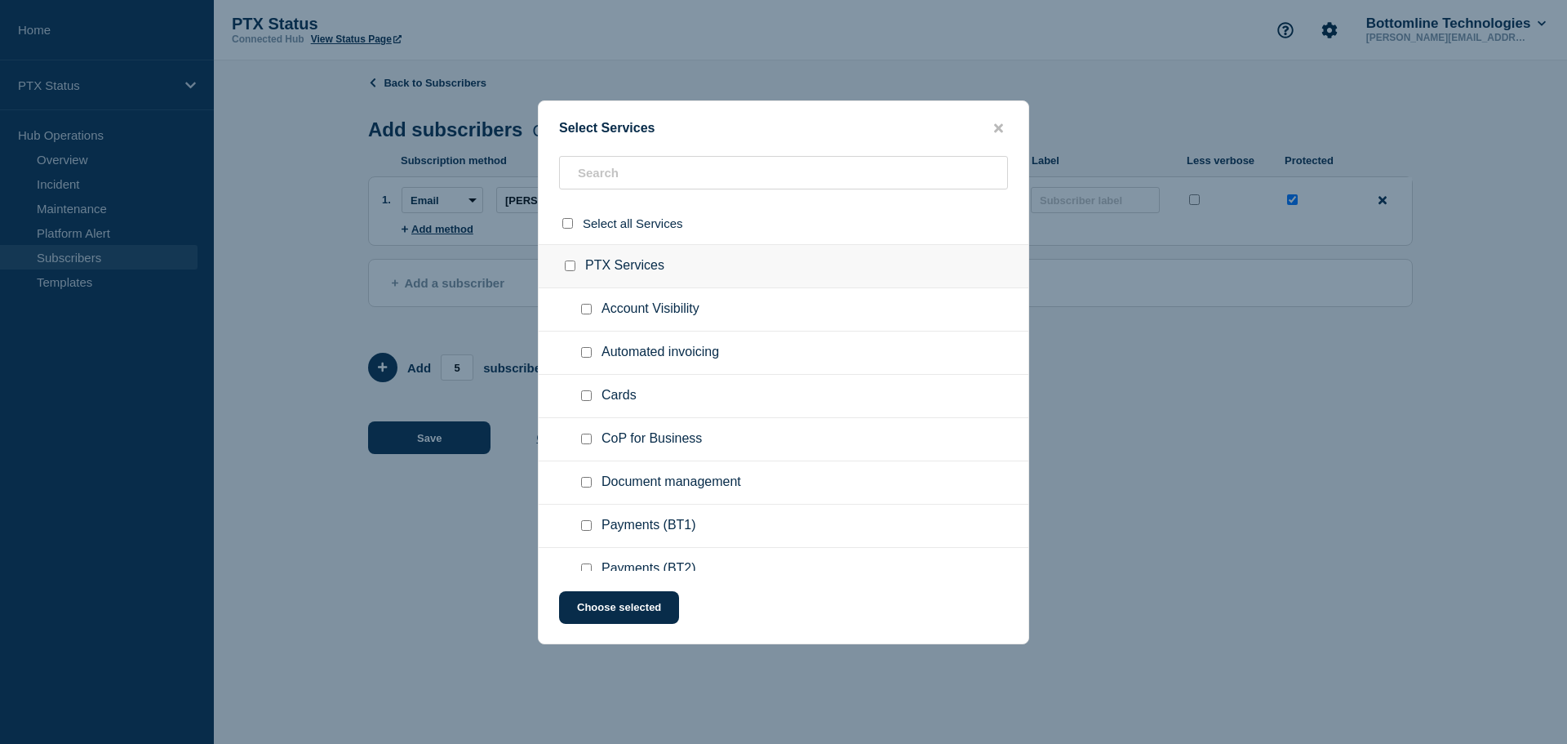
checkbox input "false"
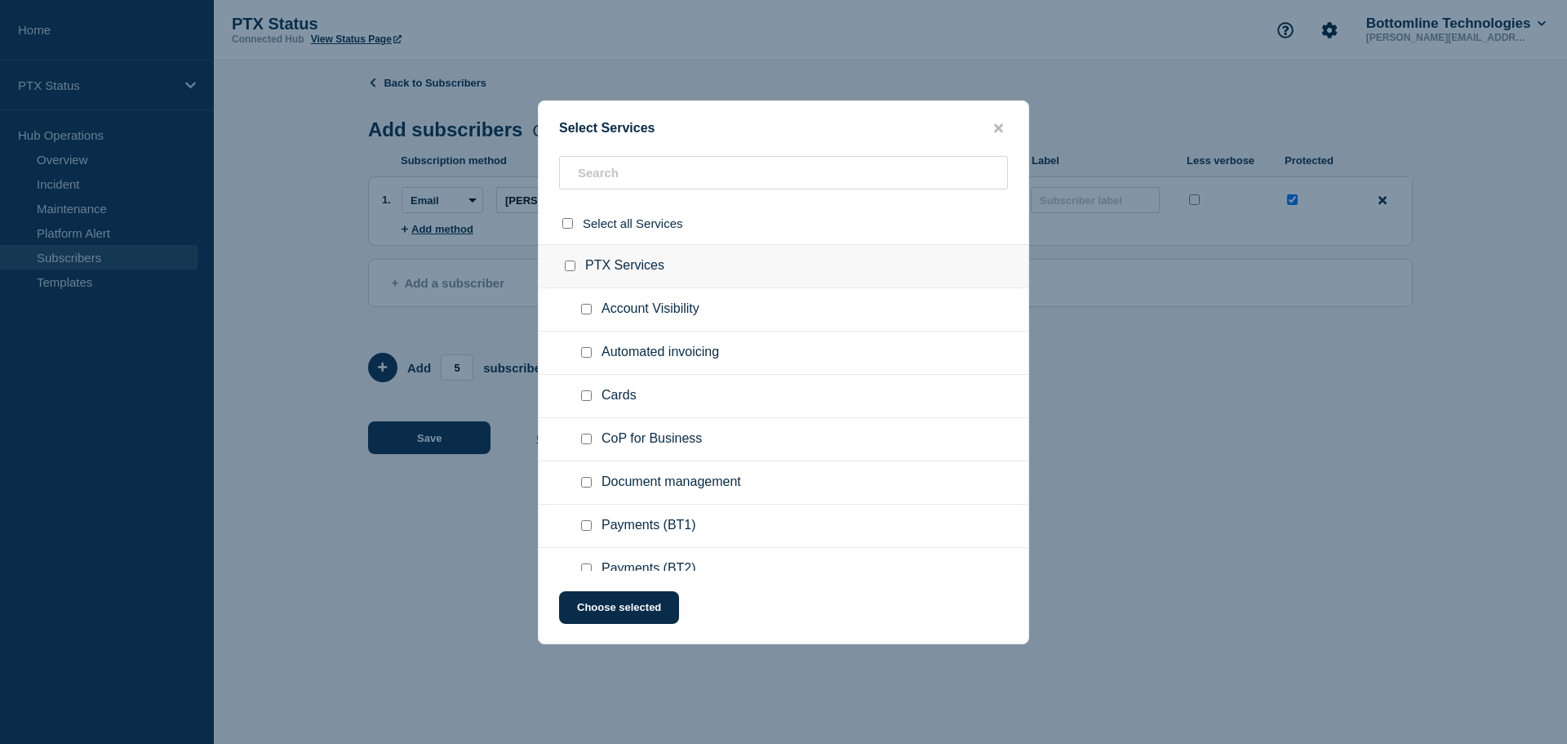
checkbox input "false"
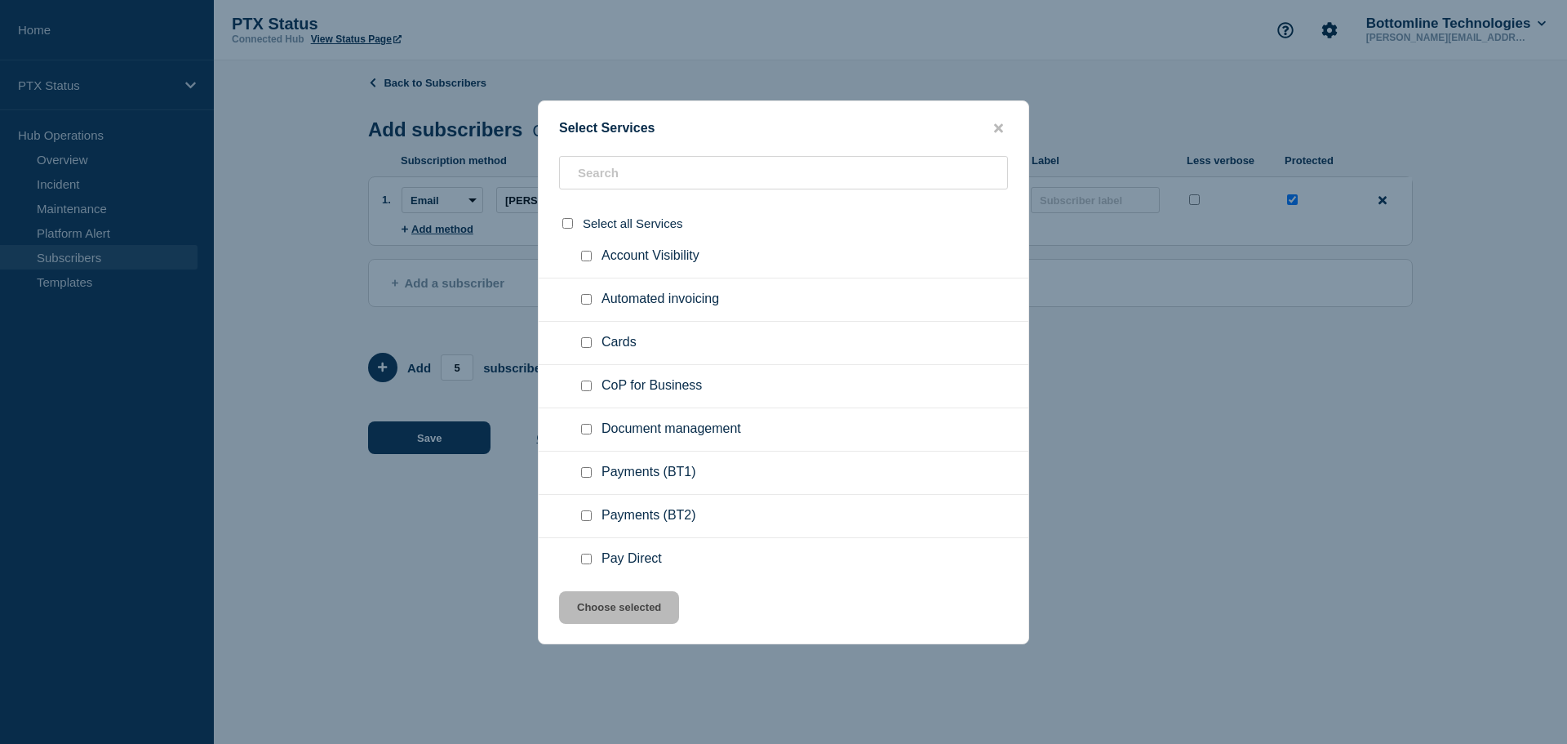
scroll to position [82, 0]
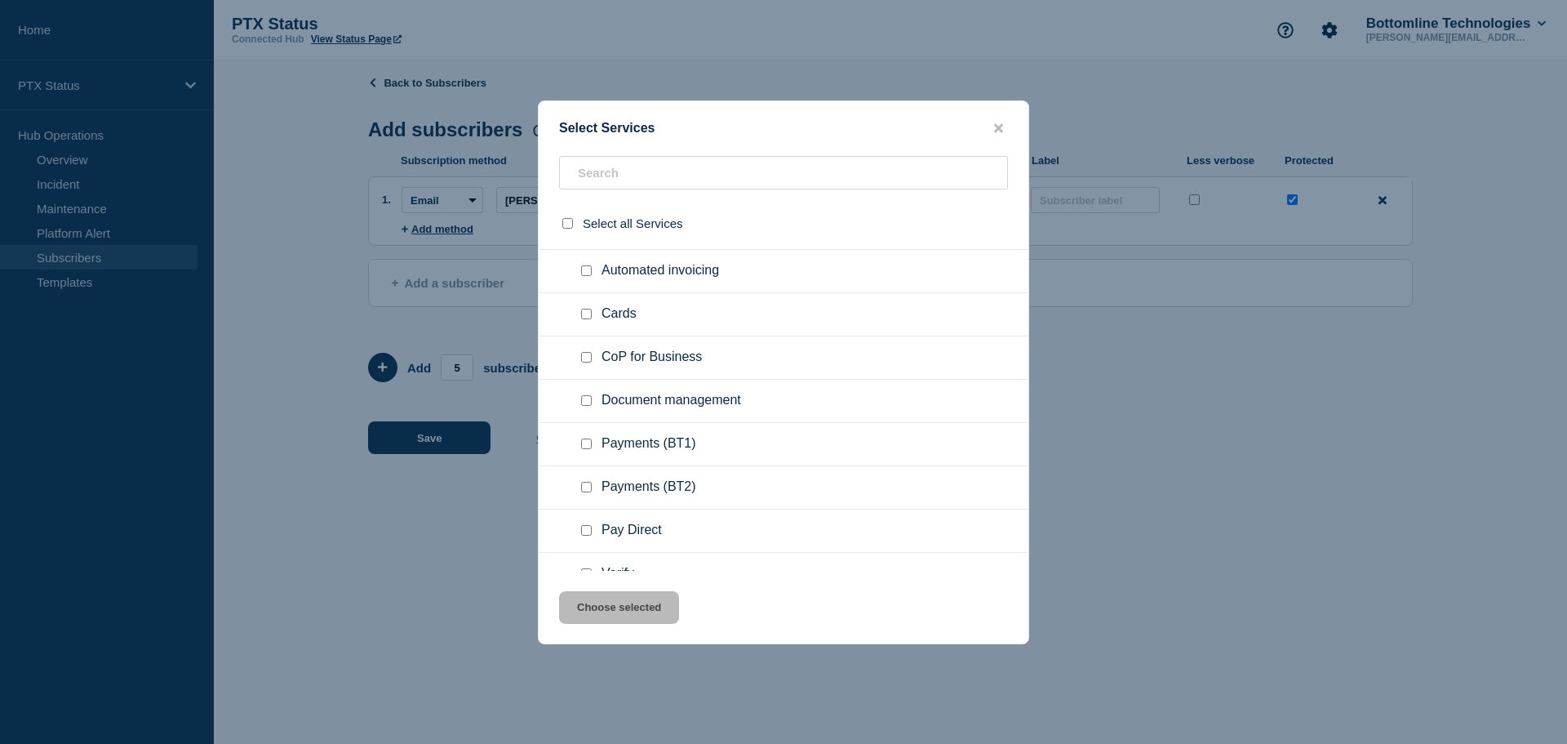
click at [588, 447] on input "Payments (BT1) checkbox" at bounding box center [586, 443] width 11 height 11
checkbox input "true"
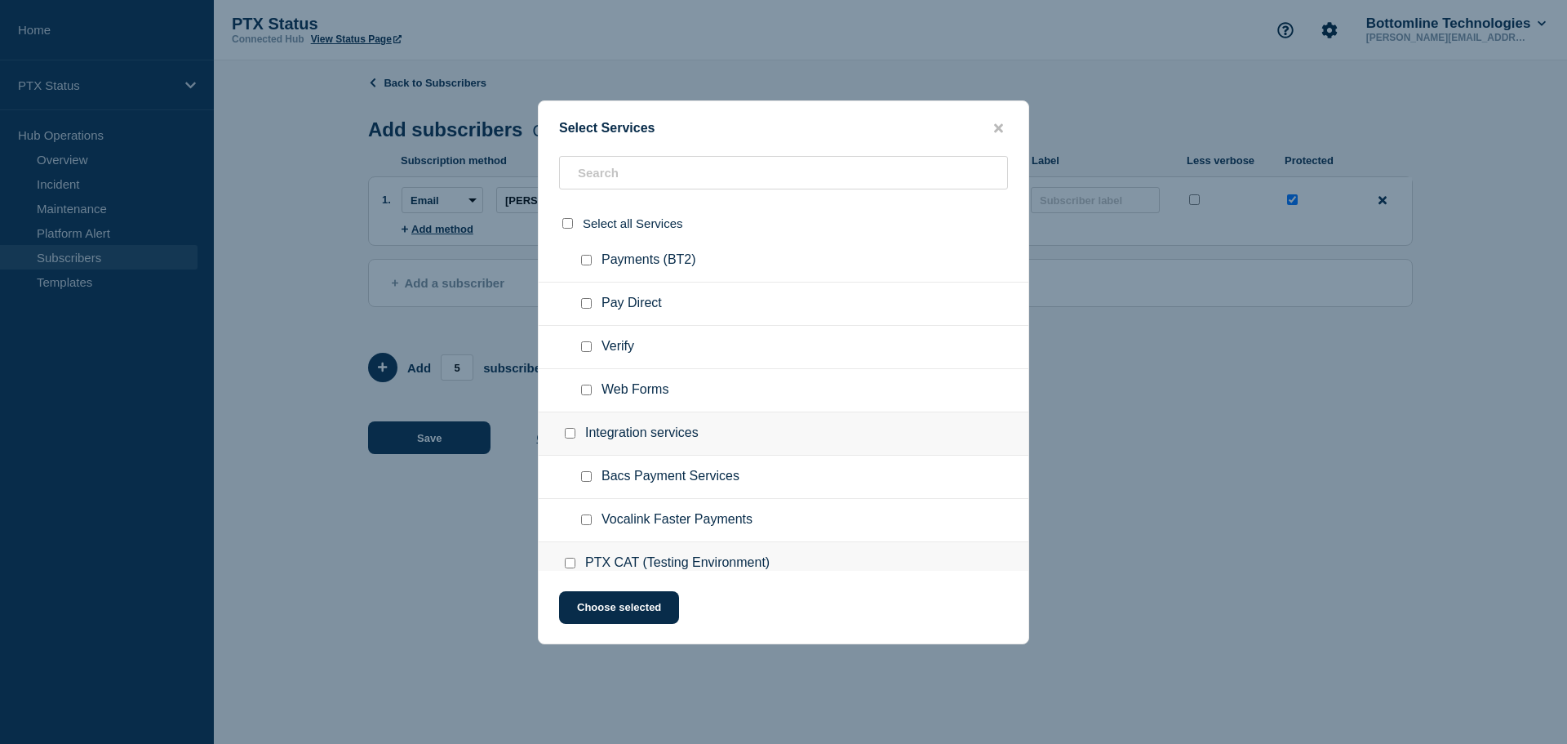
scroll to position [326, 0]
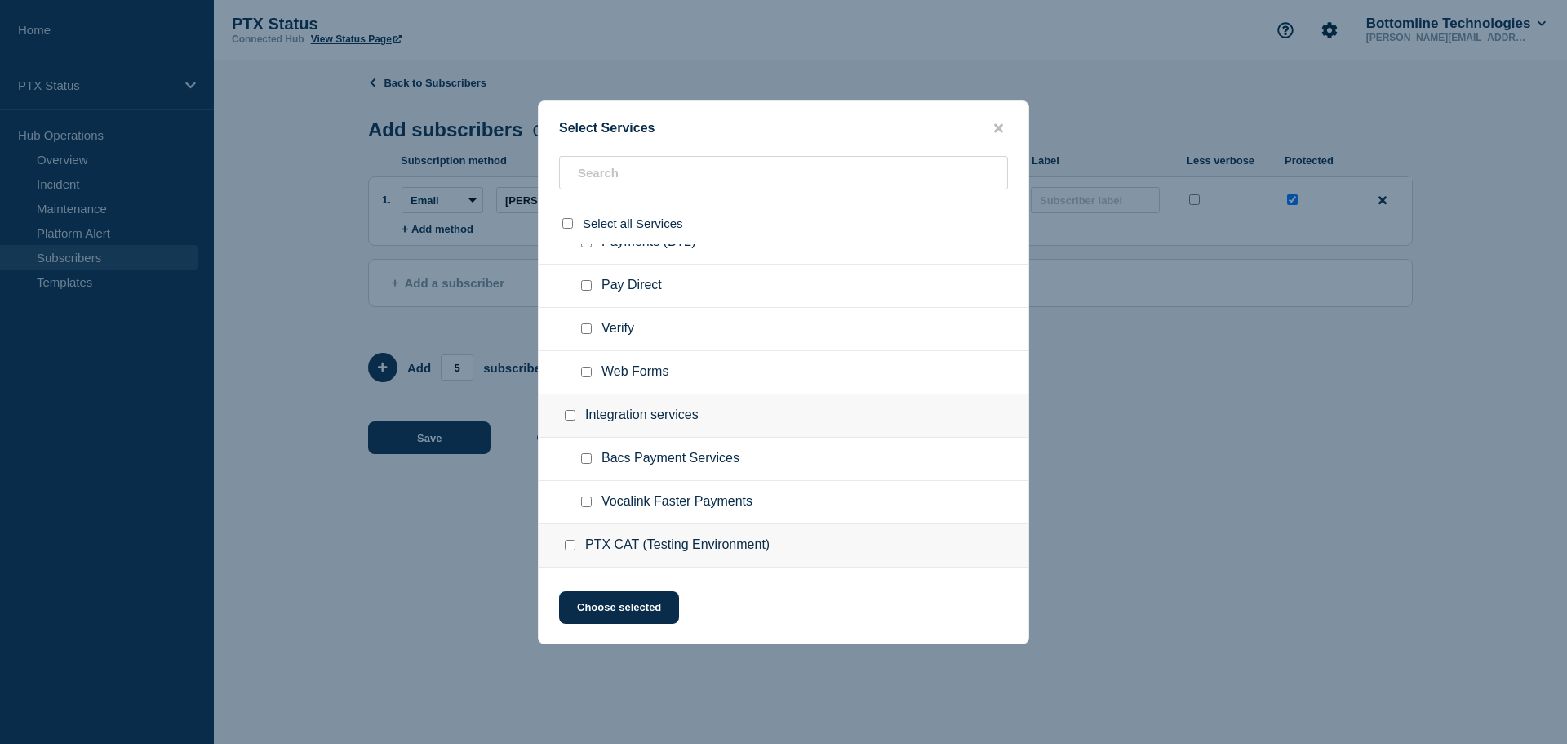
click at [588, 460] on input "Bacs Payment Services checkbox" at bounding box center [586, 458] width 11 height 11
checkbox input "true"
click at [648, 610] on button "Choose selected" at bounding box center [619, 607] width 120 height 33
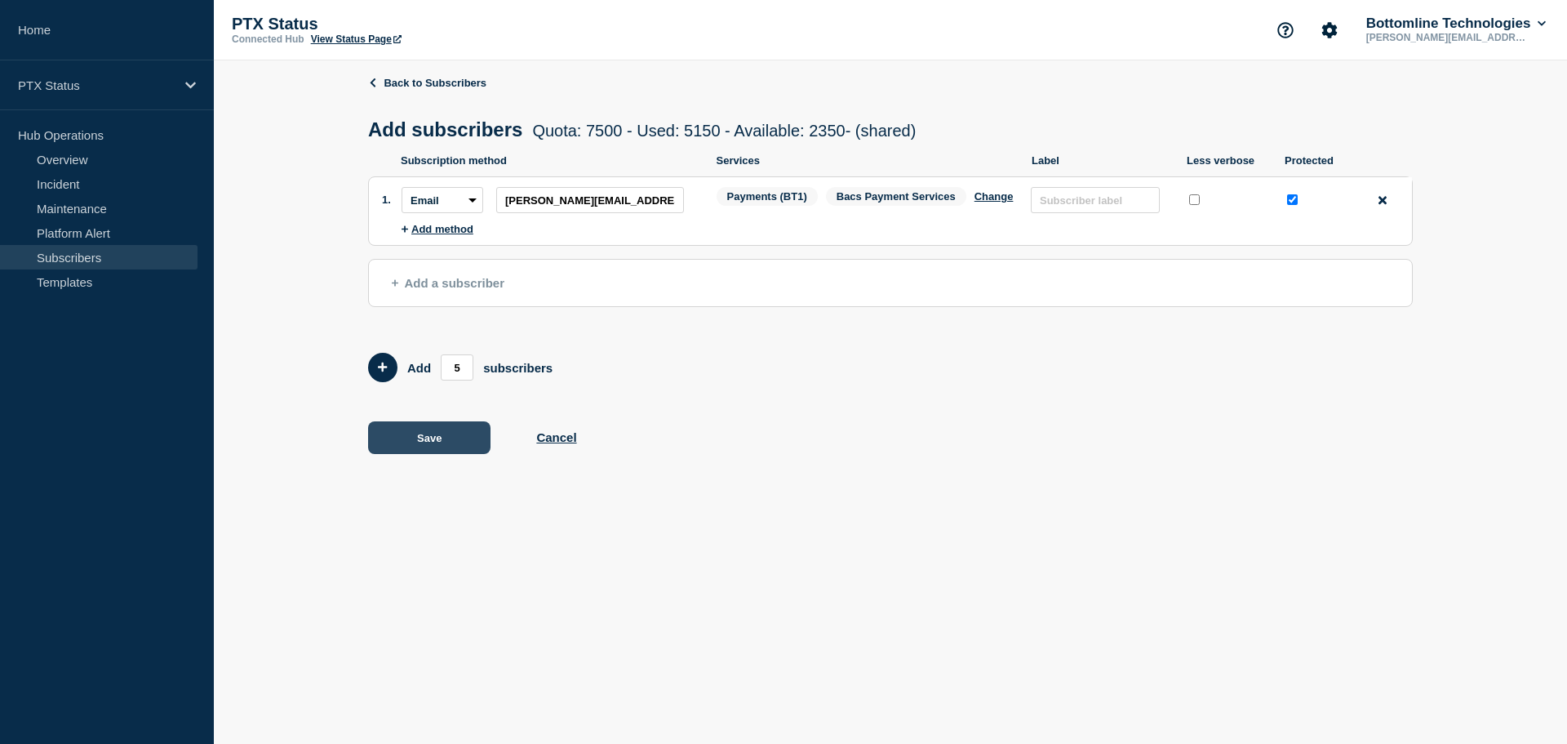
click at [425, 433] on button "Save" at bounding box center [429, 437] width 122 height 33
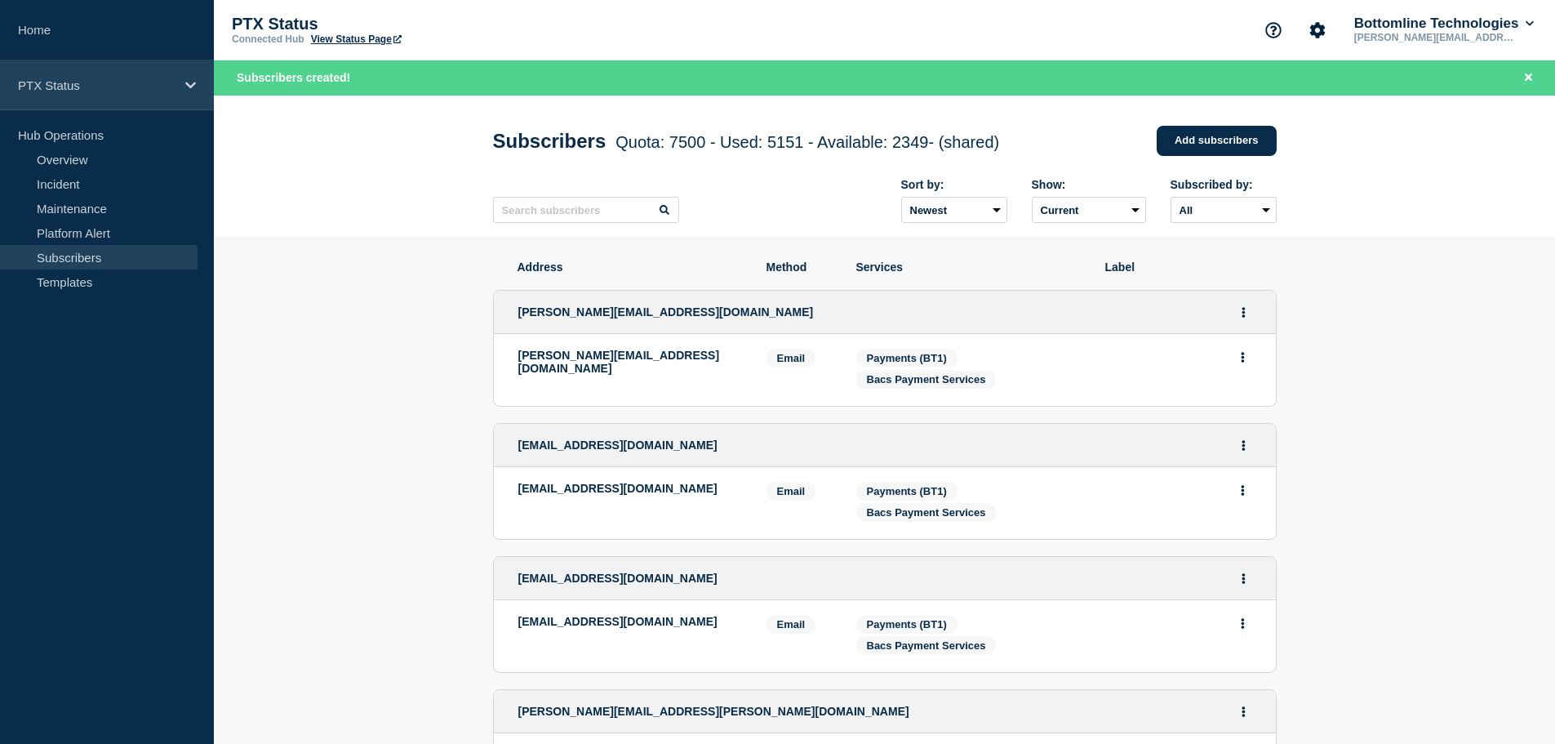
click at [53, 82] on p "PTX Status" at bounding box center [96, 85] width 157 height 14
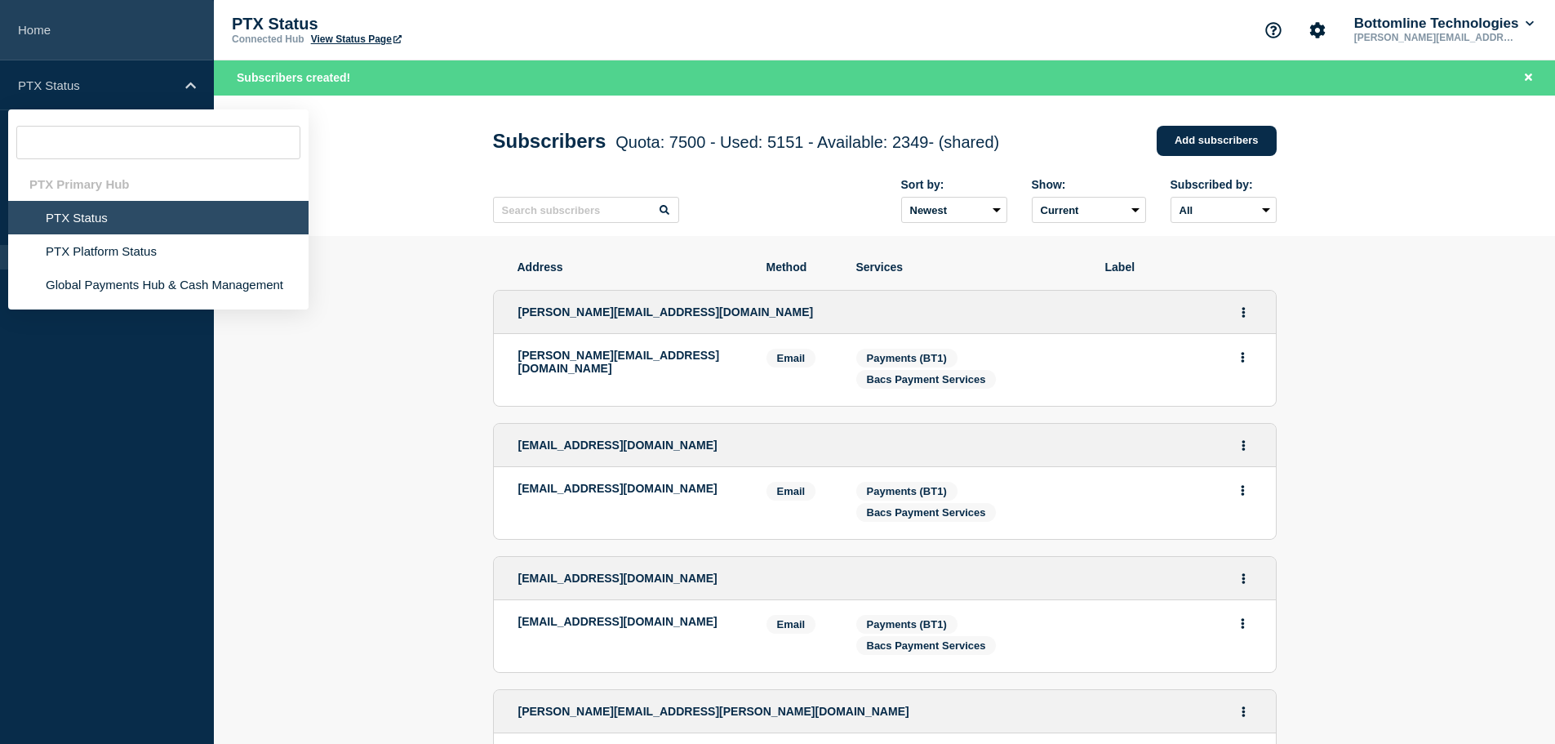
click at [38, 38] on link "Home" at bounding box center [107, 30] width 214 height 60
